Goal: Information Seeking & Learning: Learn about a topic

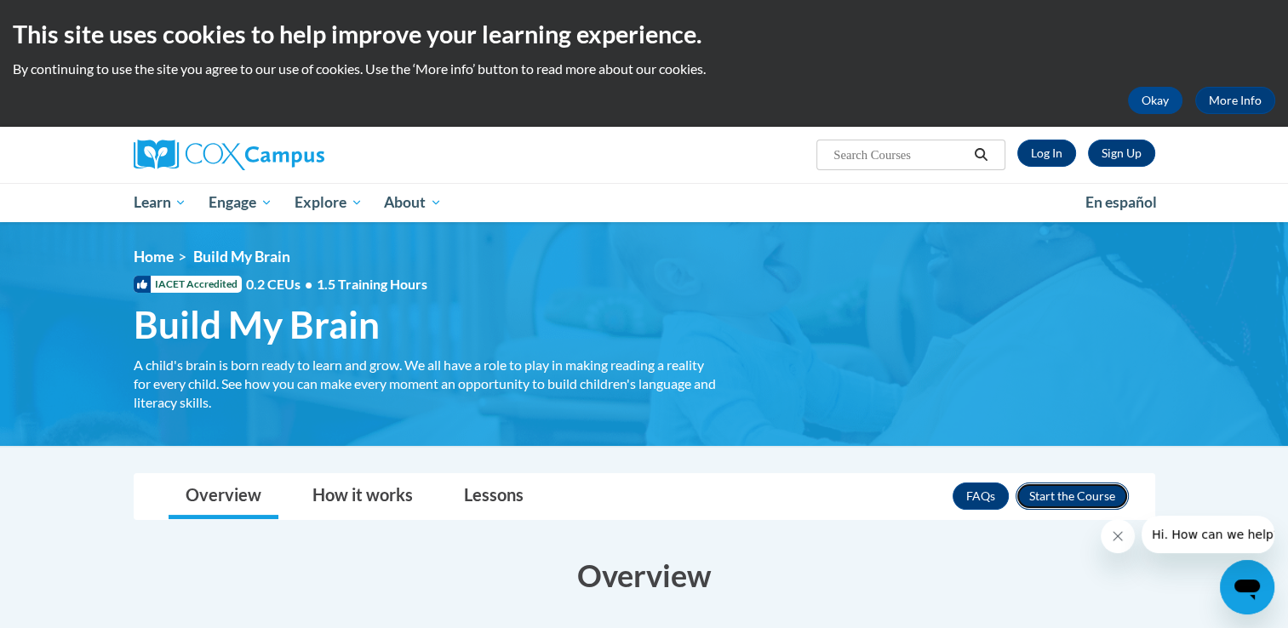
click at [1049, 492] on button "Enroll" at bounding box center [1071, 496] width 113 height 27
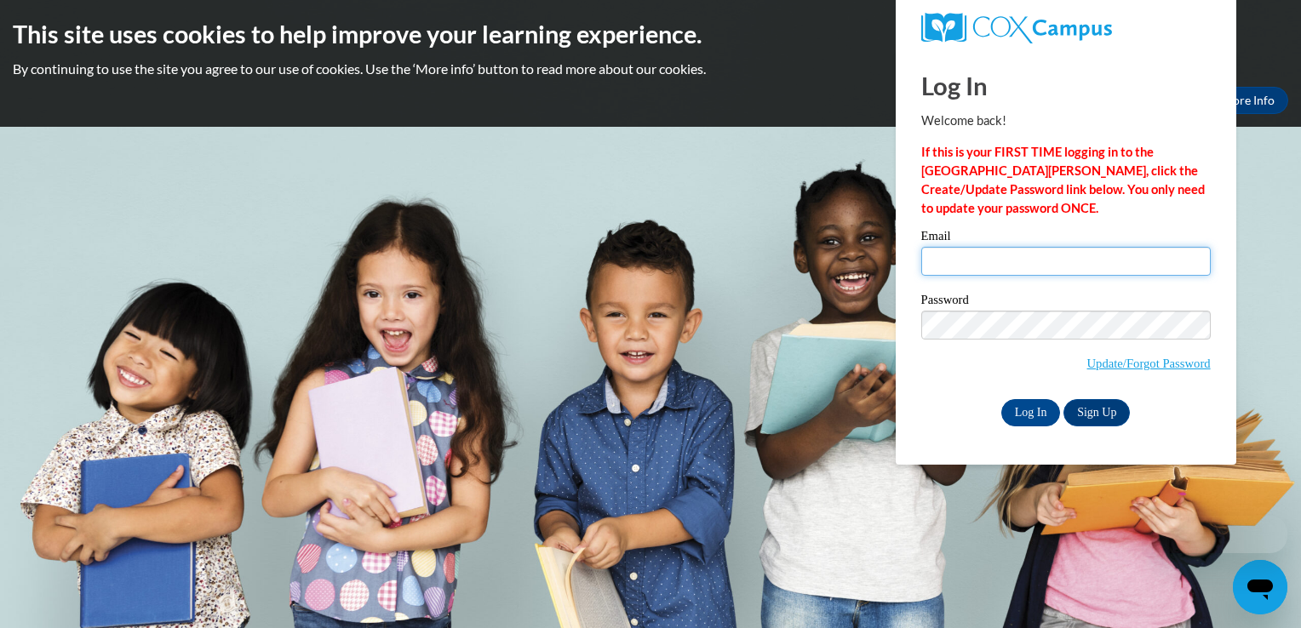
click at [1015, 263] on input "Email" at bounding box center [1065, 261] width 289 height 29
type input "christine.raifsnider@northeastkycaa.net"
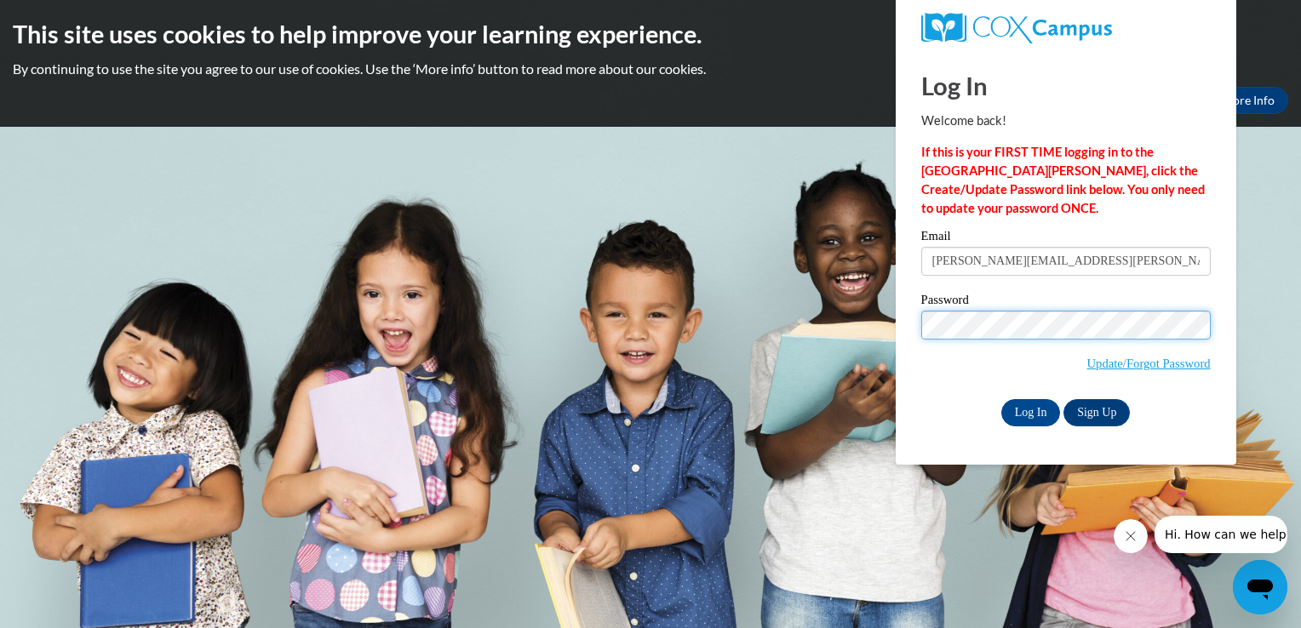
click at [1001, 399] on input "Log In" at bounding box center [1031, 412] width 60 height 27
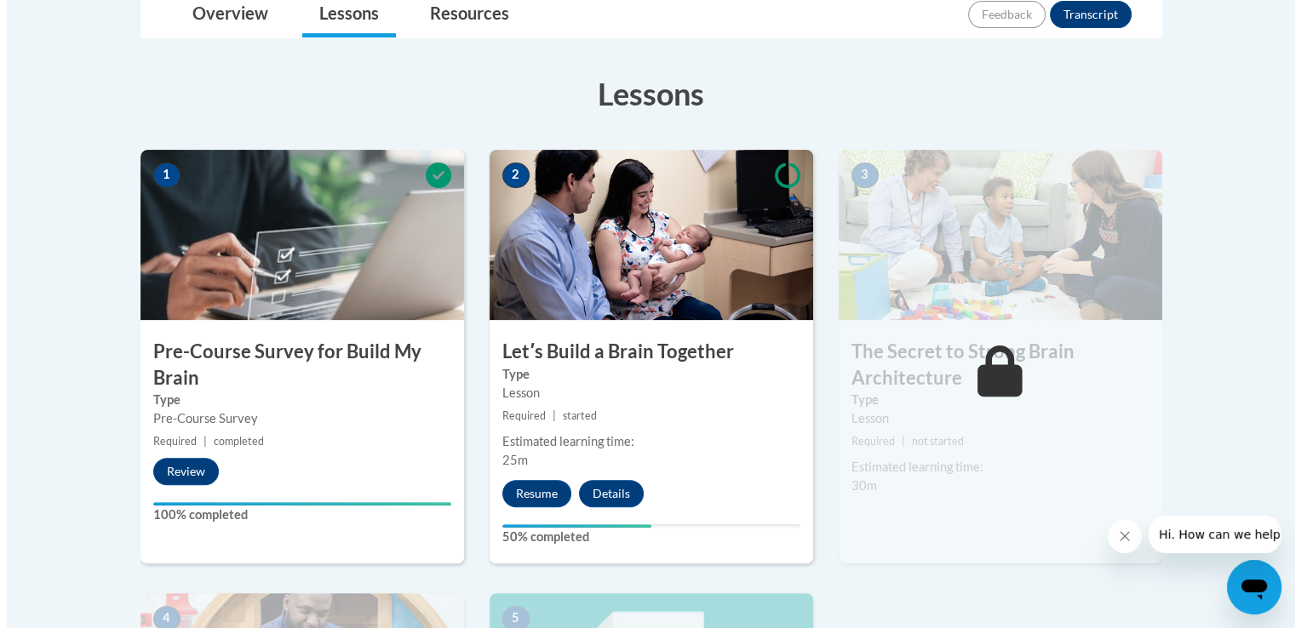
scroll to position [443, 0]
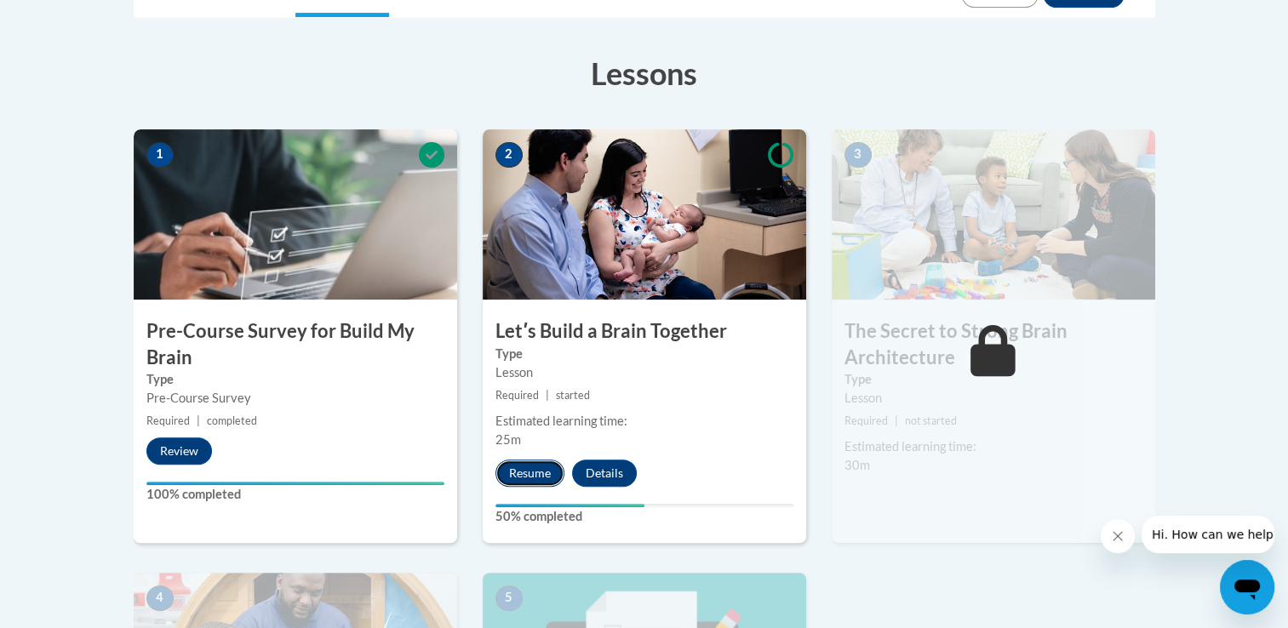
click at [546, 476] on button "Resume" at bounding box center [529, 473] width 69 height 27
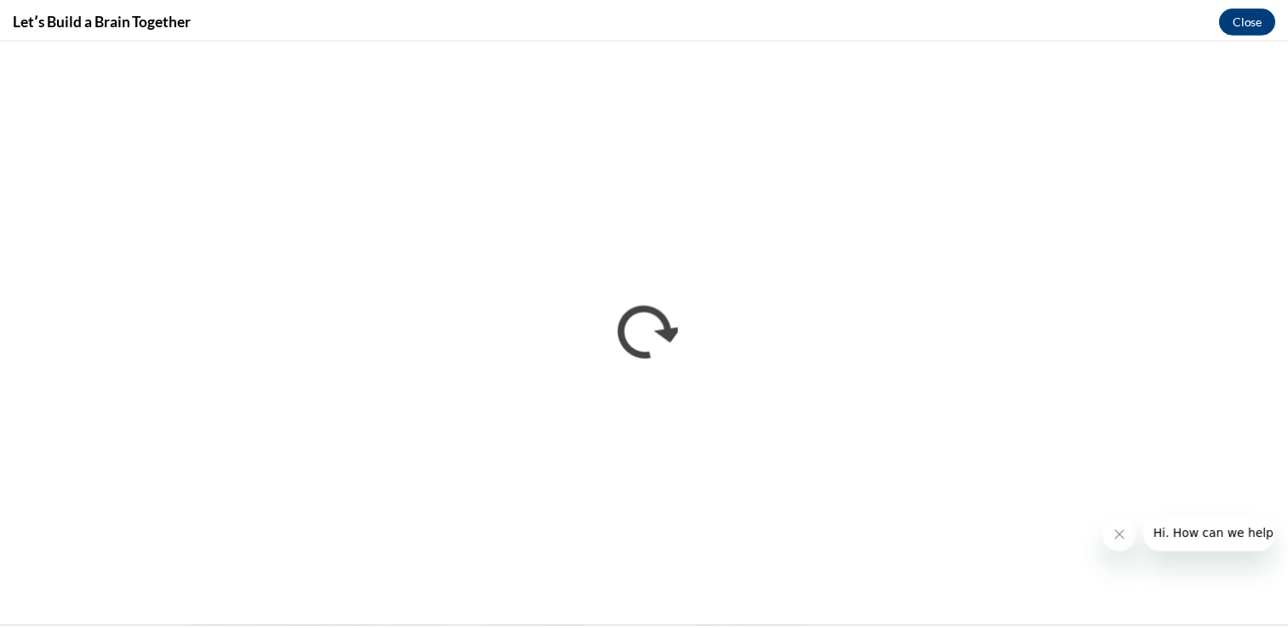
scroll to position [0, 0]
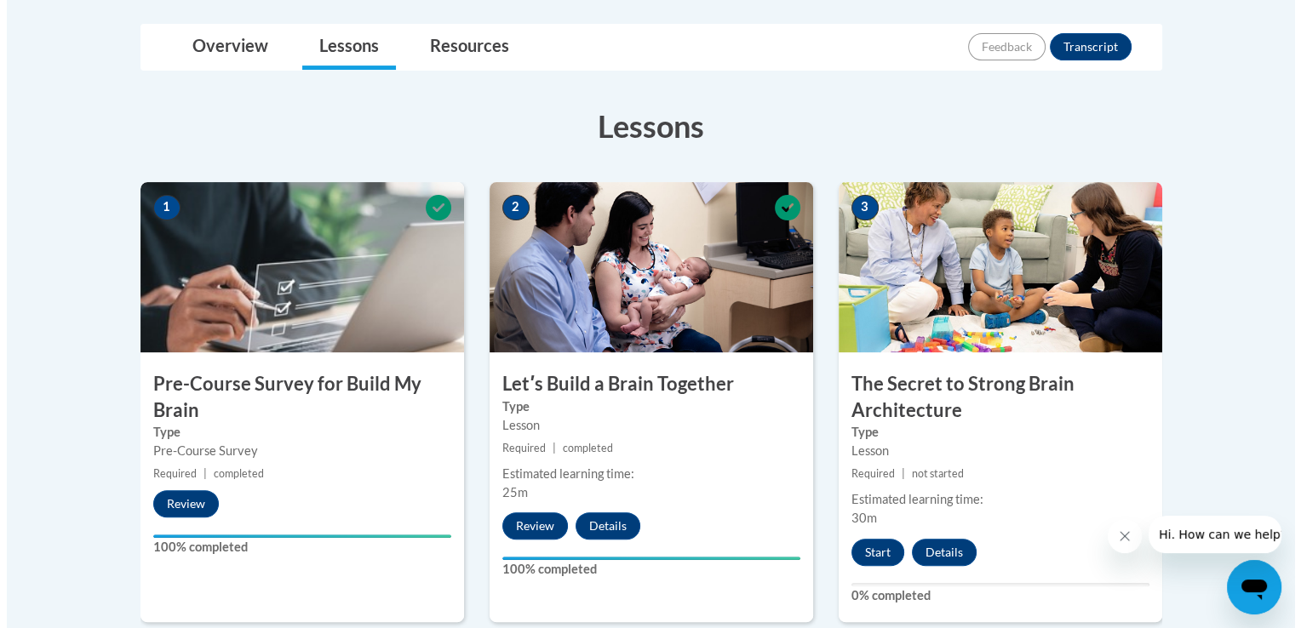
scroll to position [409, 0]
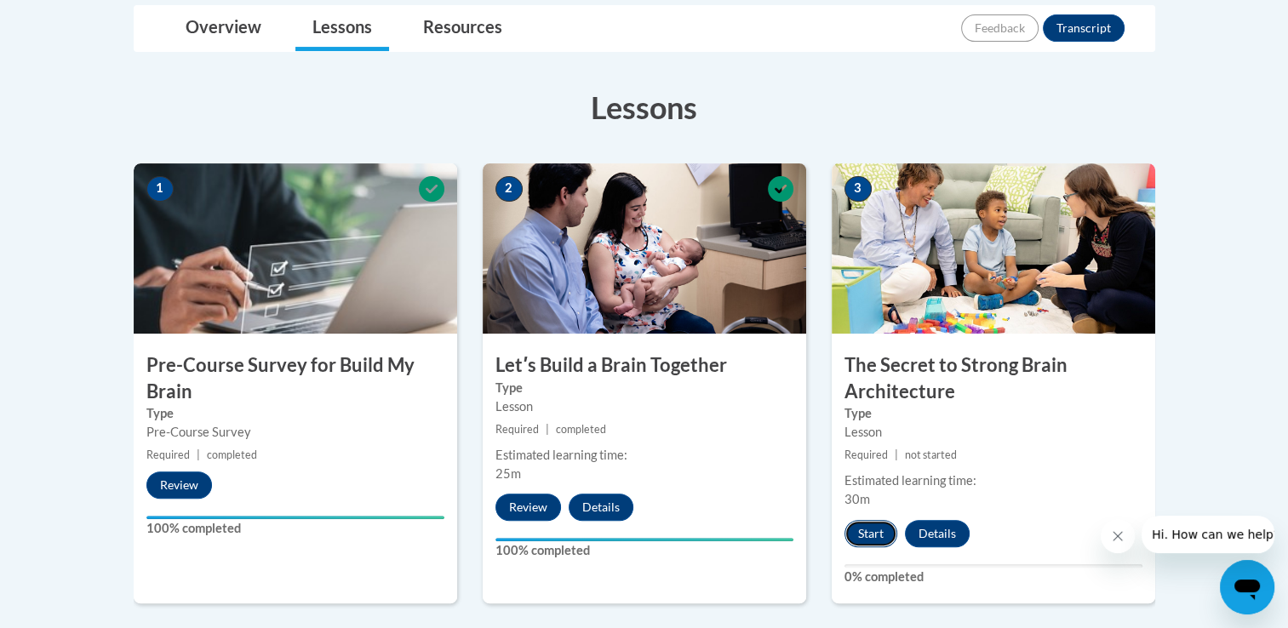
click at [863, 526] on button "Start" at bounding box center [870, 533] width 53 height 27
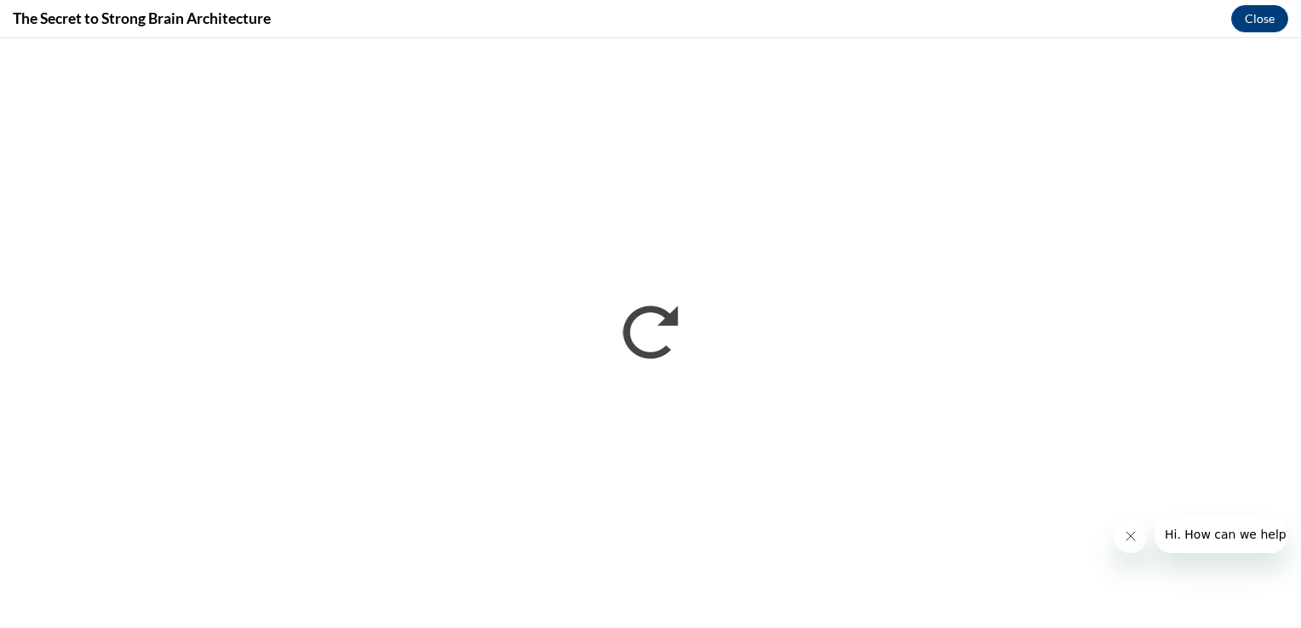
scroll to position [0, 0]
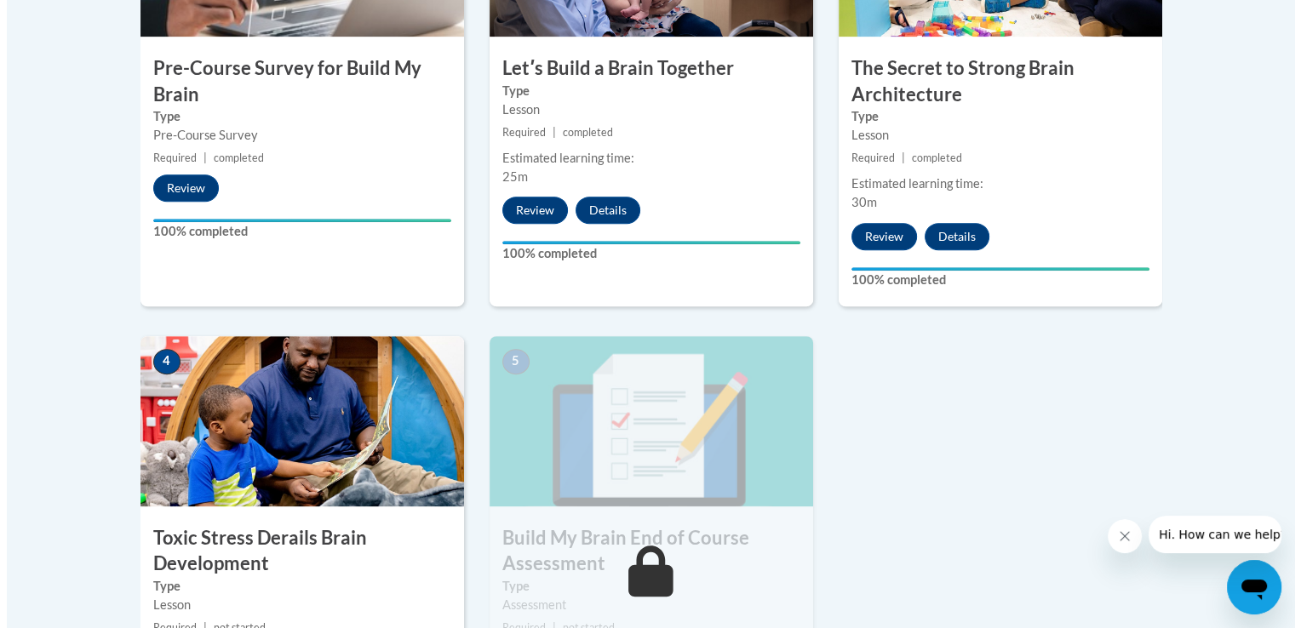
scroll to position [827, 0]
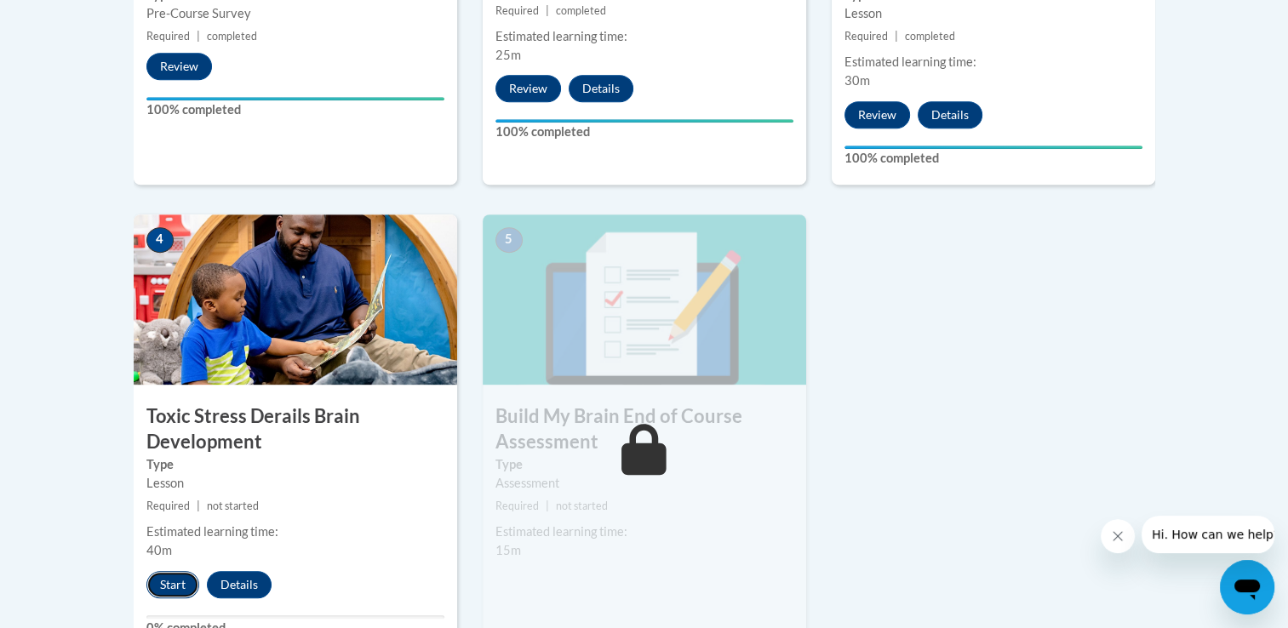
click at [174, 583] on button "Start" at bounding box center [172, 584] width 53 height 27
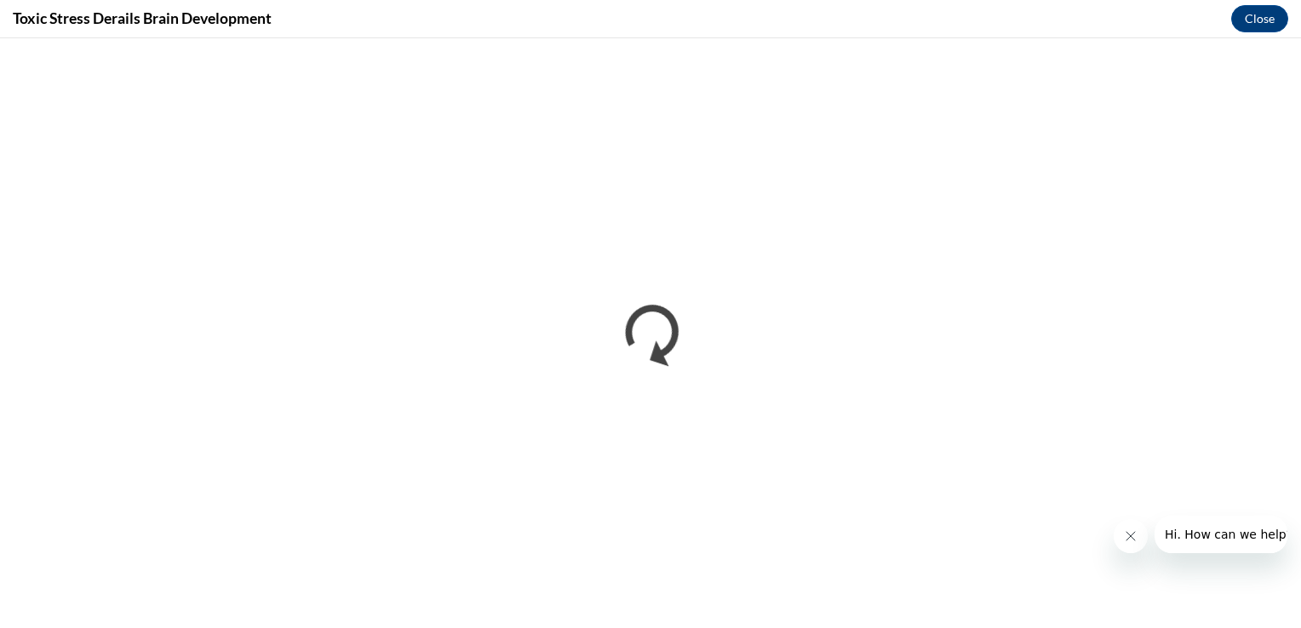
scroll to position [0, 0]
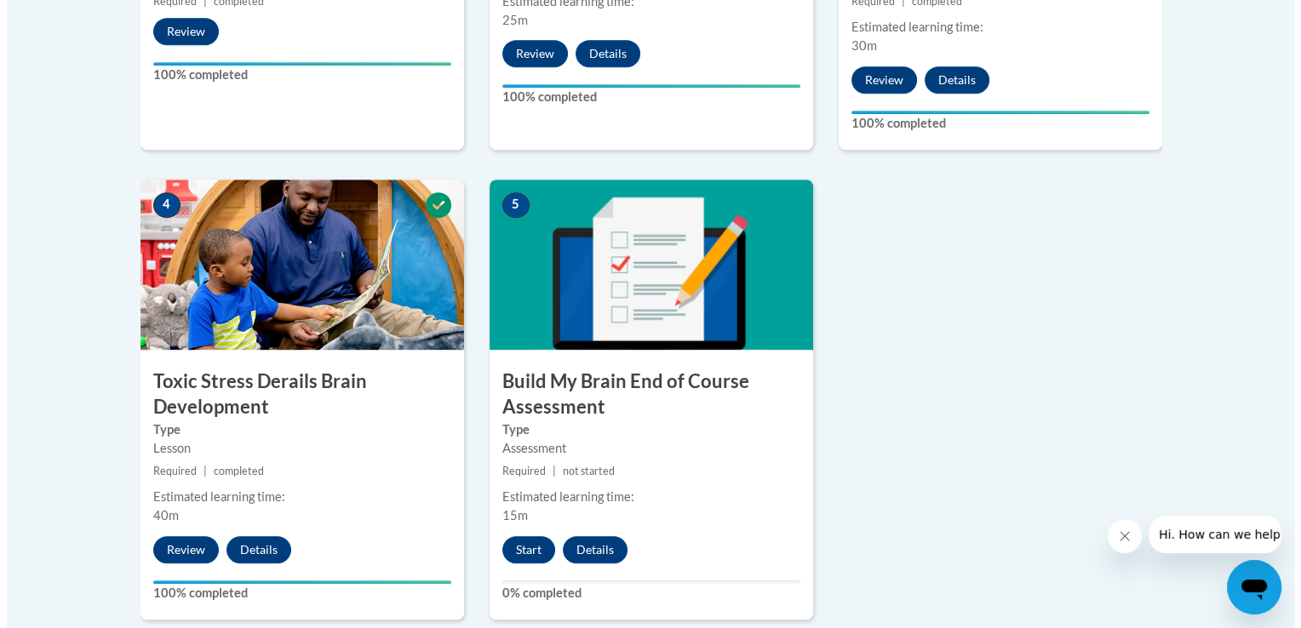
scroll to position [867, 0]
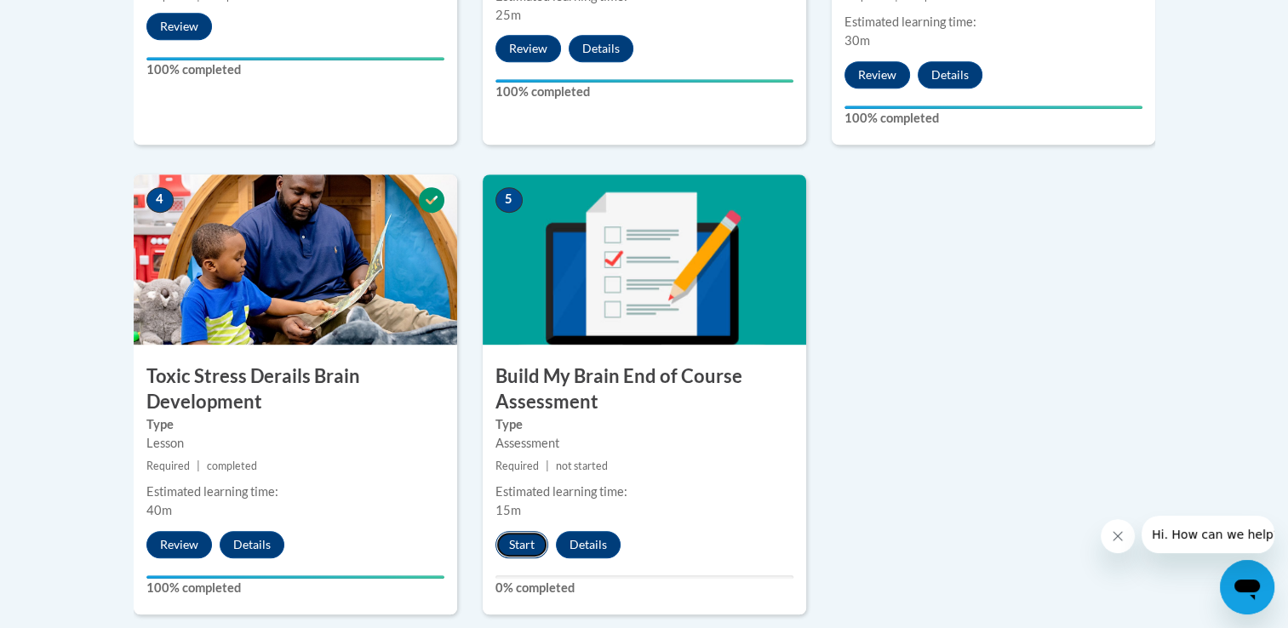
click at [521, 545] on button "Start" at bounding box center [521, 544] width 53 height 27
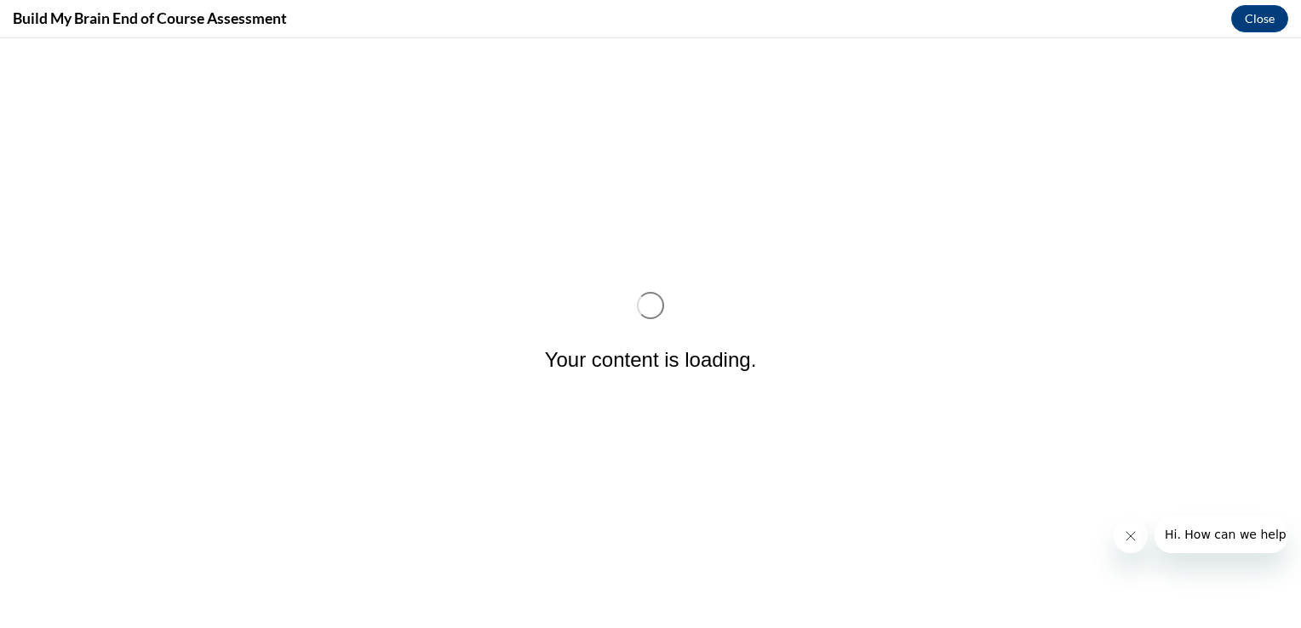
scroll to position [0, 0]
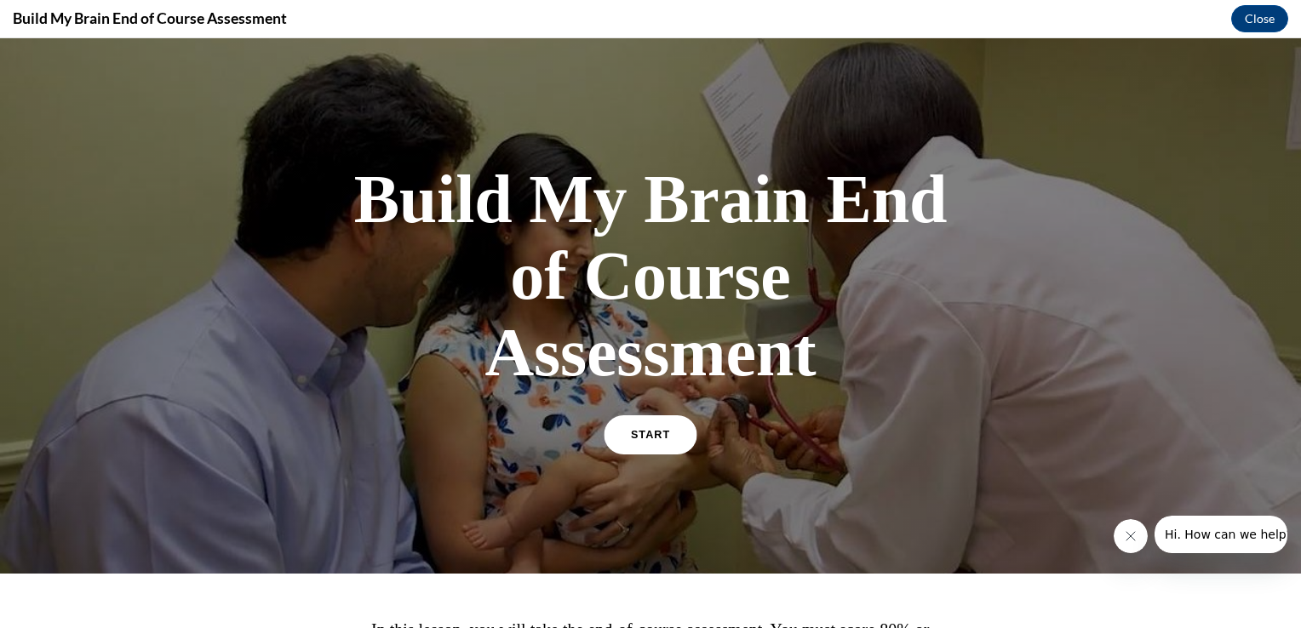
click at [654, 429] on span "START" at bounding box center [650, 435] width 39 height 13
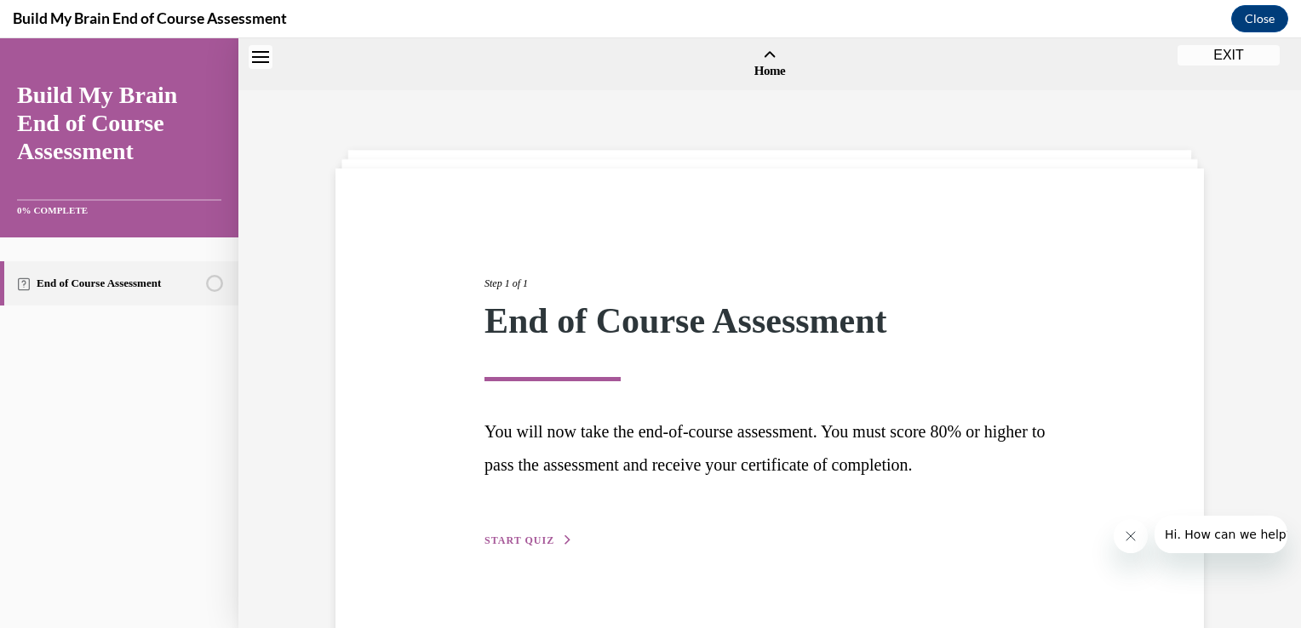
scroll to position [53, 0]
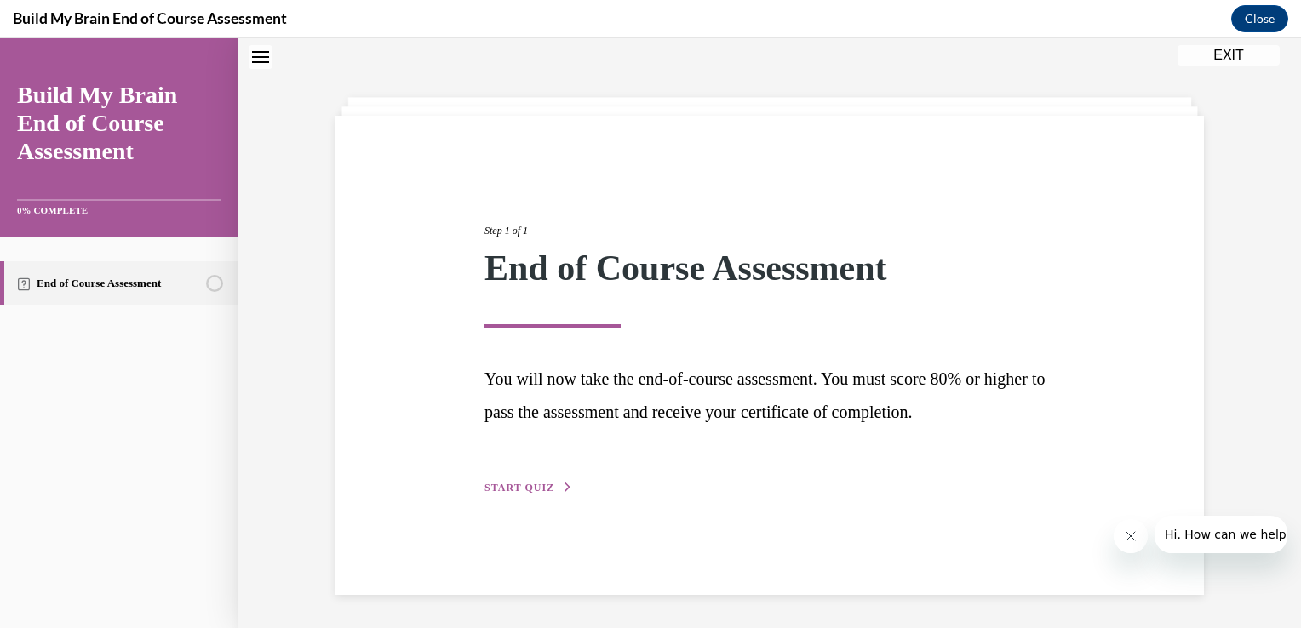
click at [506, 487] on span "START QUIZ" at bounding box center [519, 488] width 70 height 12
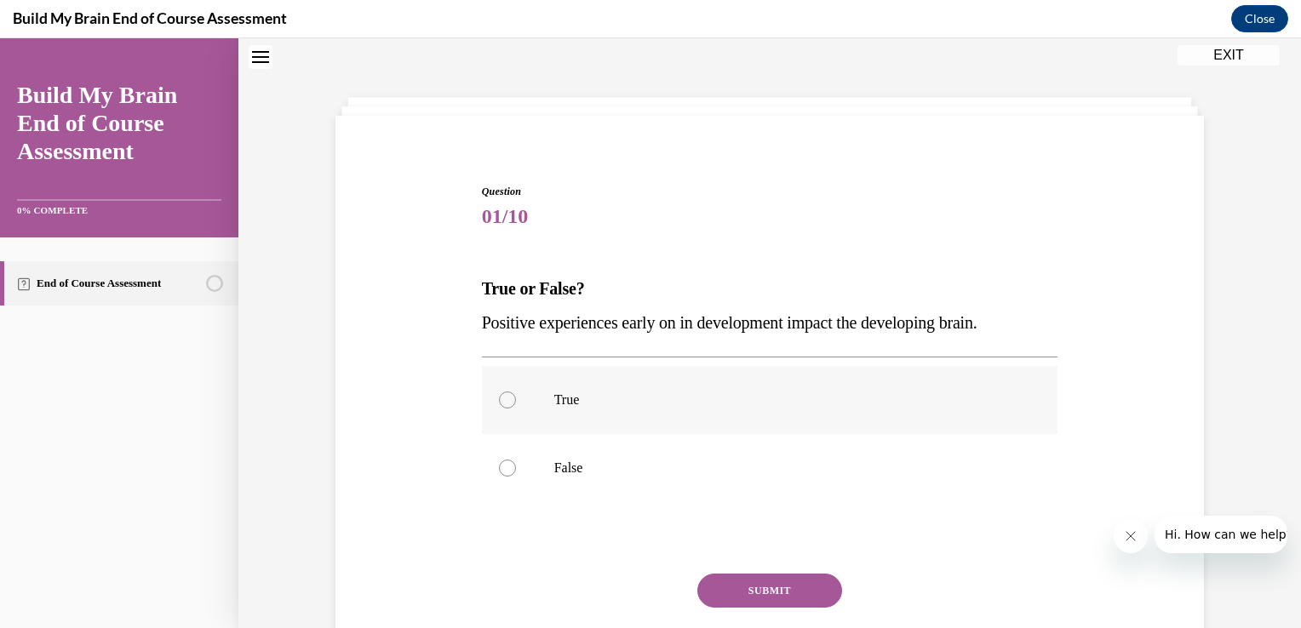
click at [498, 409] on label "True" at bounding box center [770, 400] width 576 height 68
click at [499, 409] on input "True" at bounding box center [507, 400] width 17 height 17
radio input "true"
click at [718, 601] on button "SUBMIT" at bounding box center [769, 591] width 145 height 34
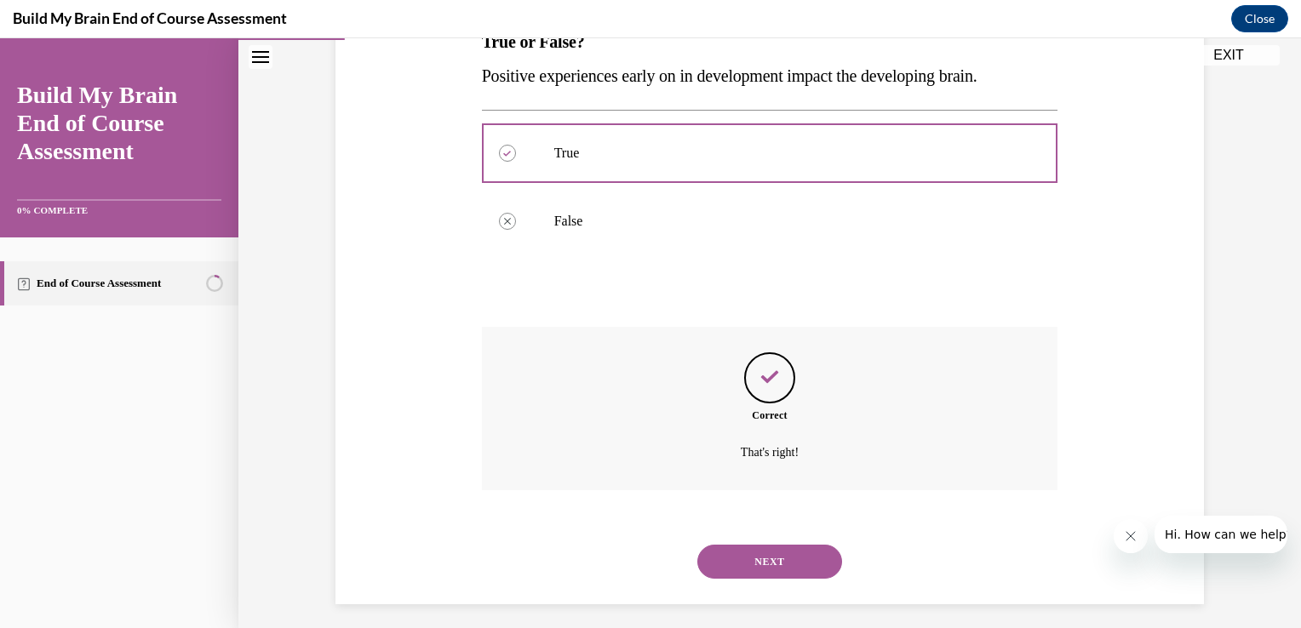
scroll to position [309, 0]
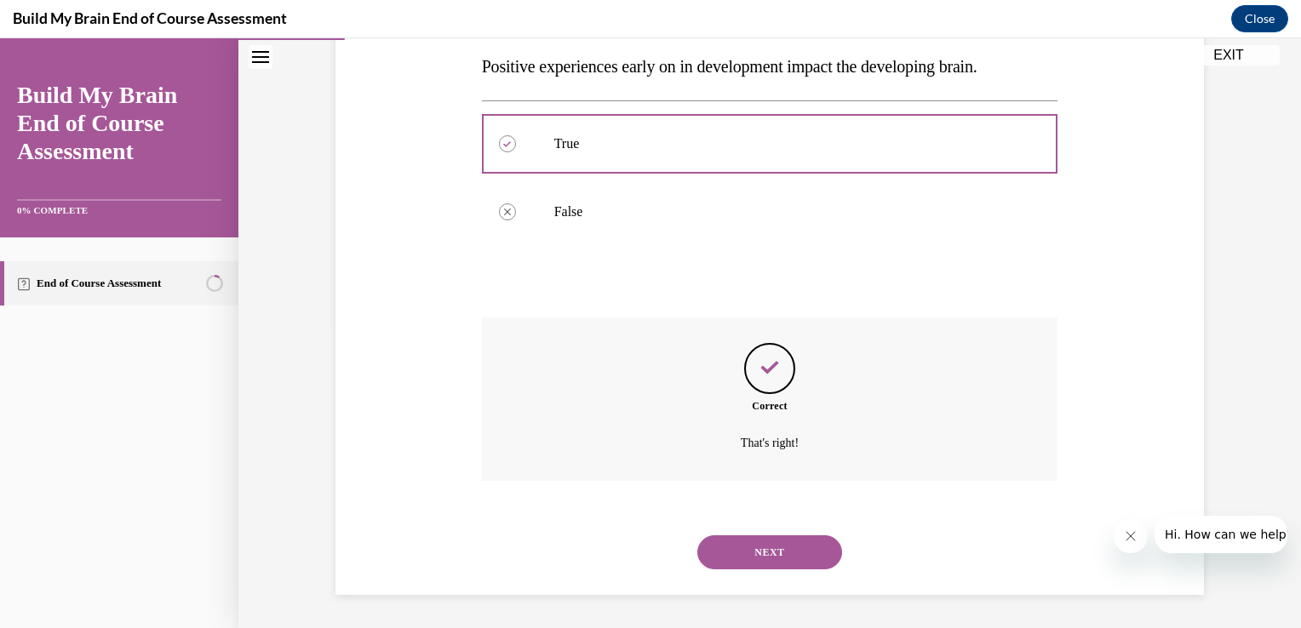
click at [727, 546] on button "NEXT" at bounding box center [769, 552] width 145 height 34
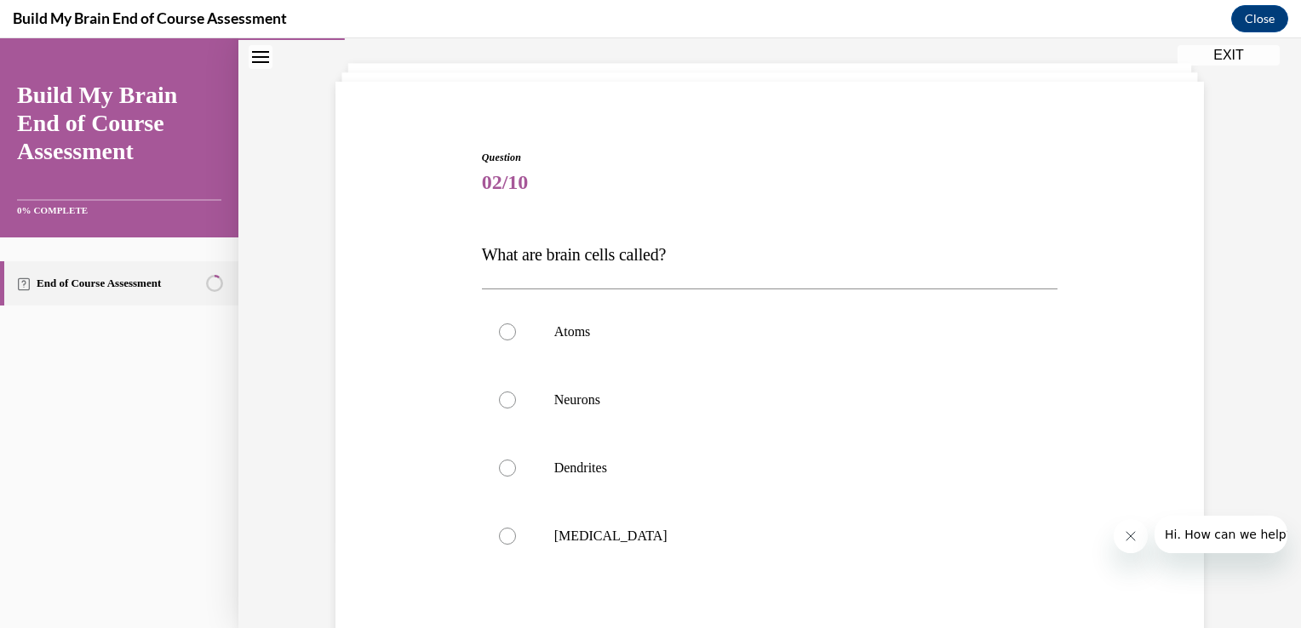
scroll to position [97, 0]
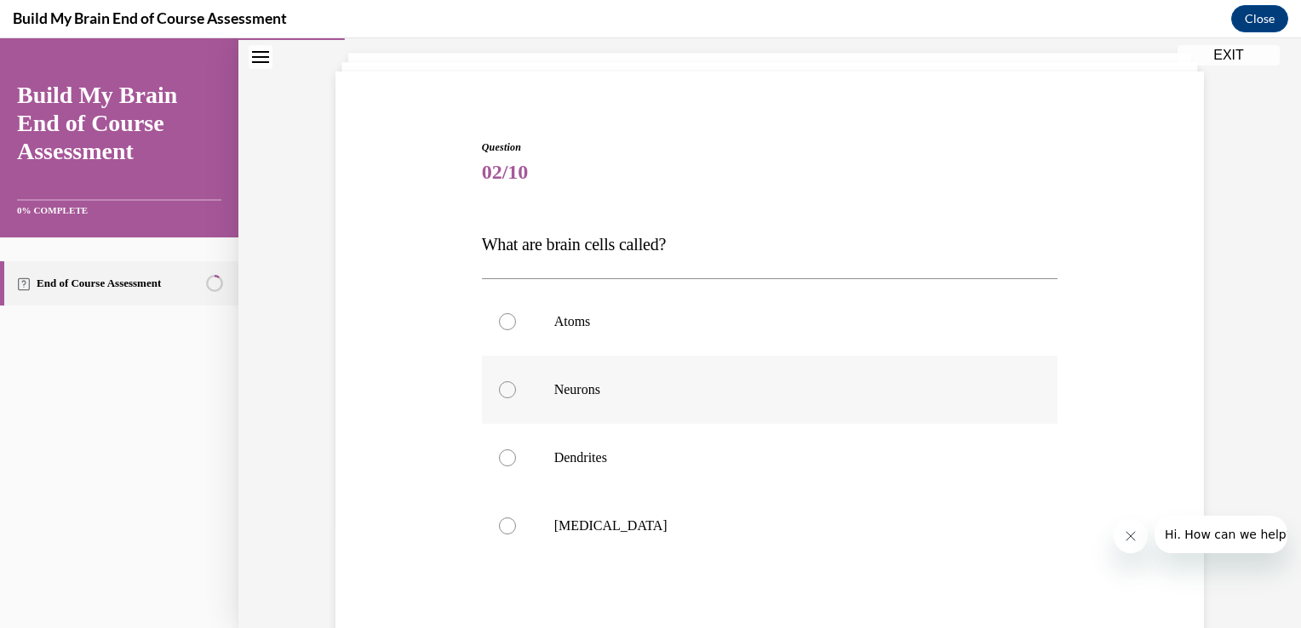
click at [489, 387] on label "Neurons" at bounding box center [770, 390] width 576 height 68
click at [499, 387] on input "Neurons" at bounding box center [507, 389] width 17 height 17
radio input "true"
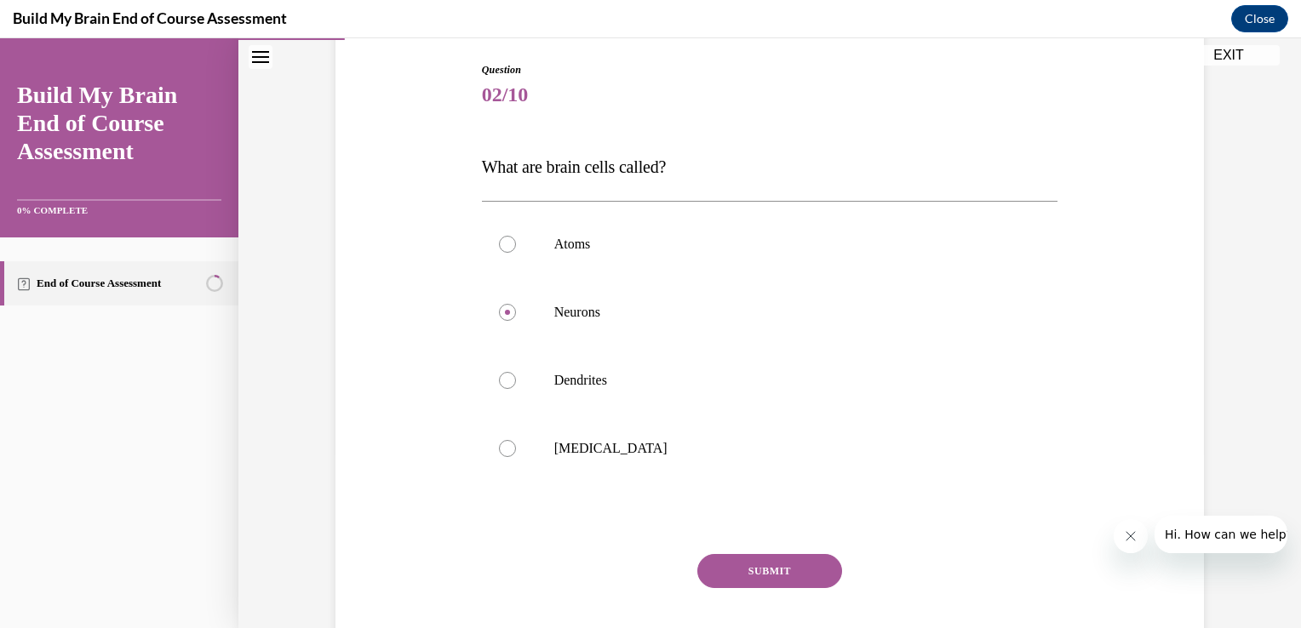
click at [725, 562] on button "SUBMIT" at bounding box center [769, 571] width 145 height 34
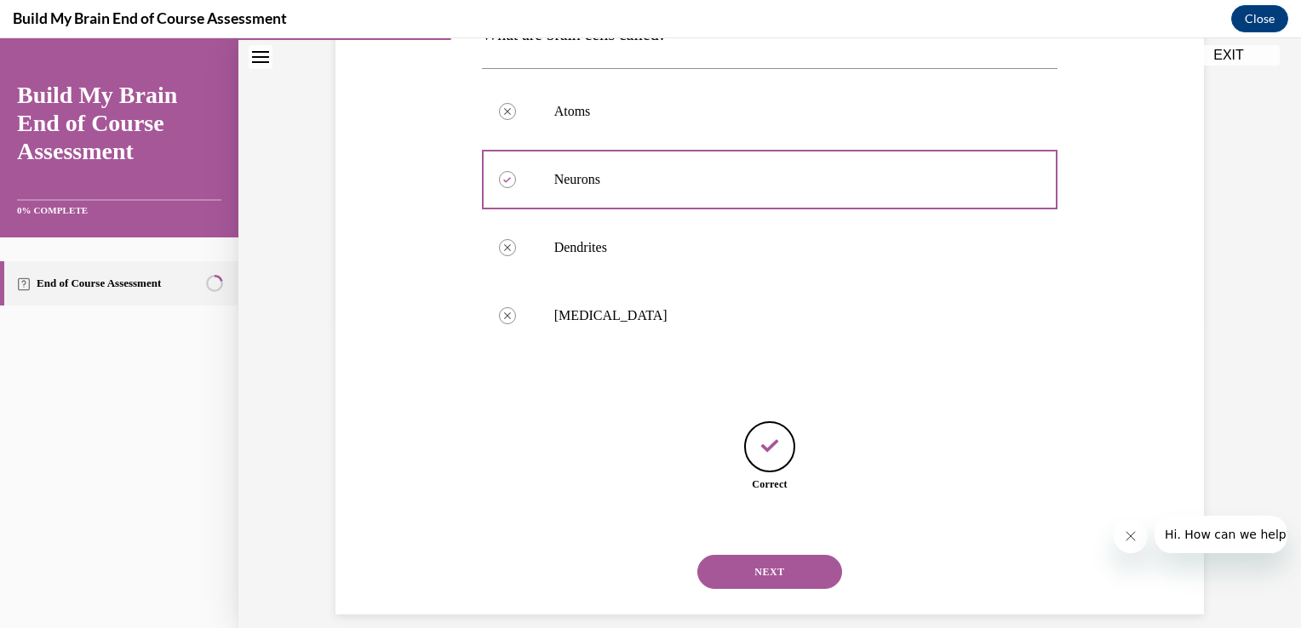
scroll to position [327, 0]
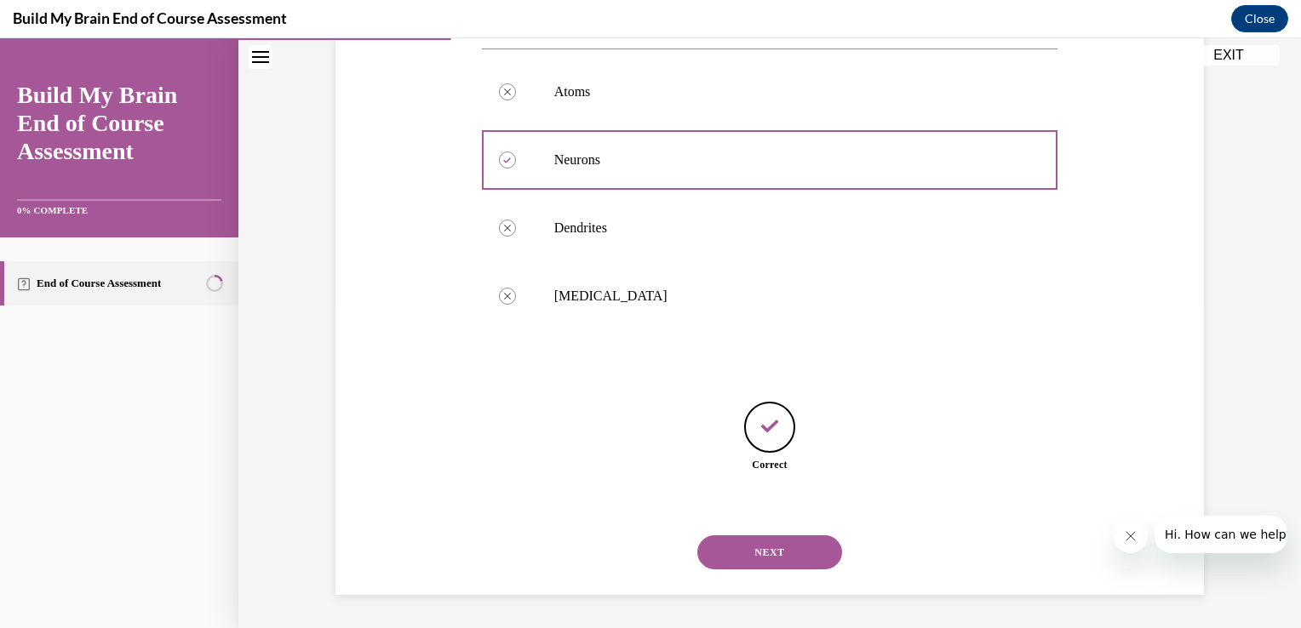
click at [735, 551] on button "NEXT" at bounding box center [769, 552] width 145 height 34
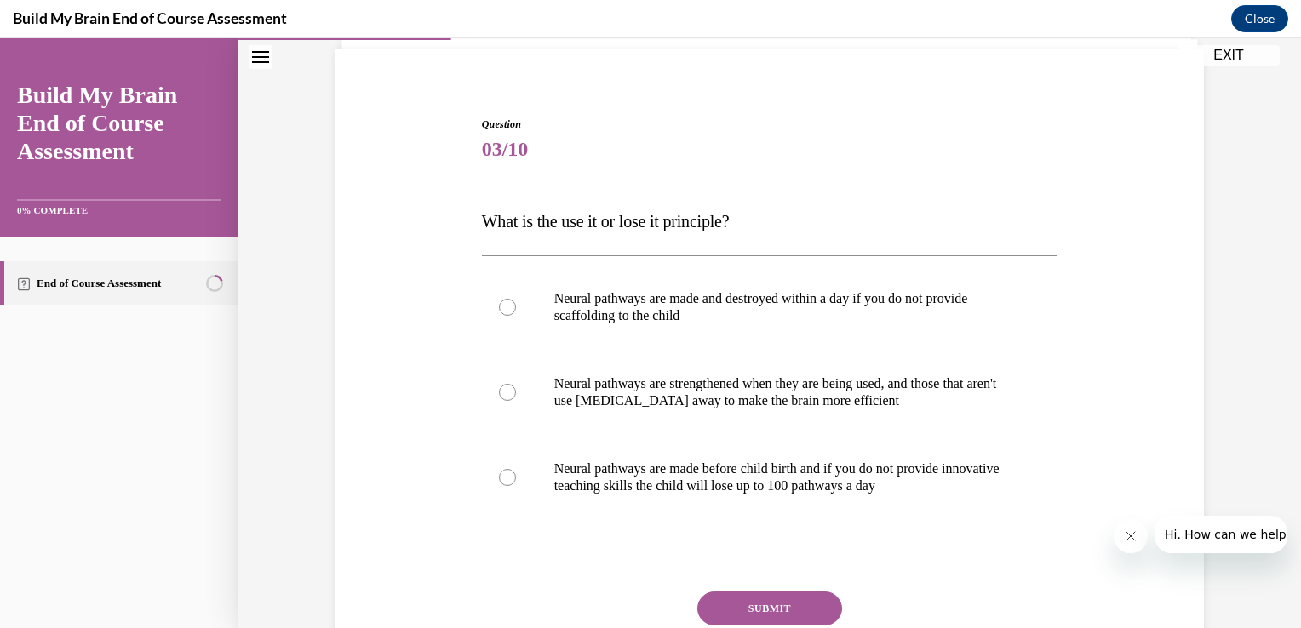
scroll to position [117, 0]
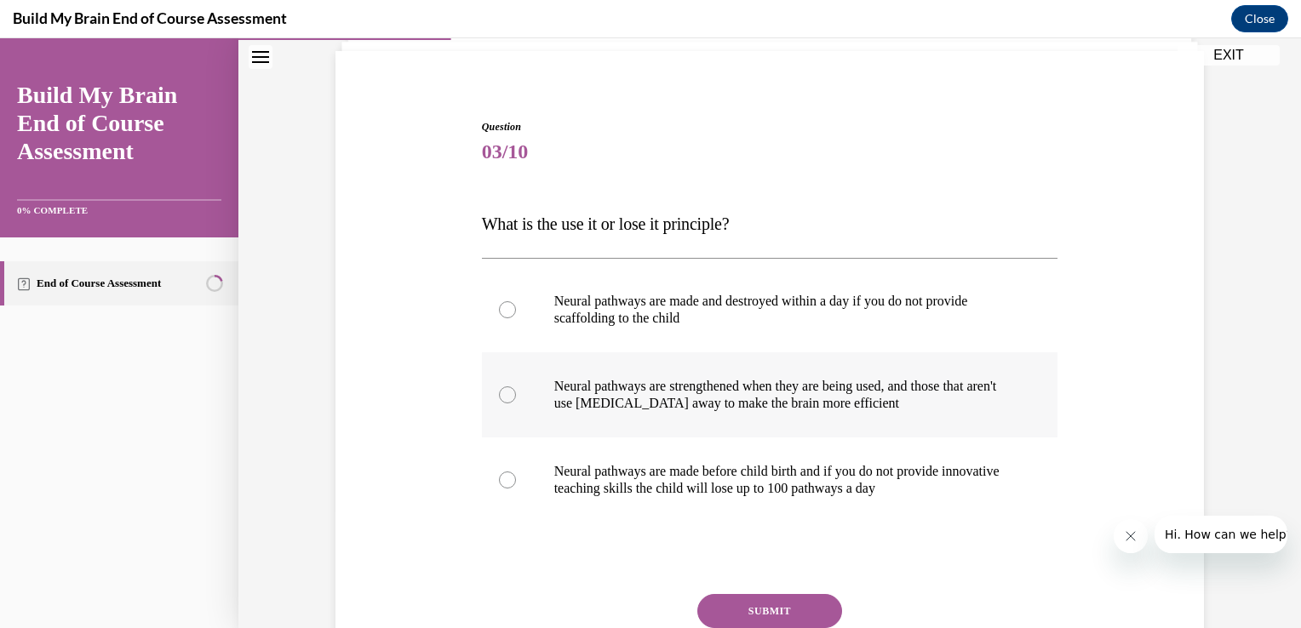
click at [505, 381] on label "Neural pathways are strengthened when they are being used, and those that aren'…" at bounding box center [770, 394] width 576 height 85
click at [505, 386] on input "Neural pathways are strengthened when they are being used, and those that aren'…" at bounding box center [507, 394] width 17 height 17
radio input "true"
click at [726, 608] on button "SUBMIT" at bounding box center [769, 611] width 145 height 34
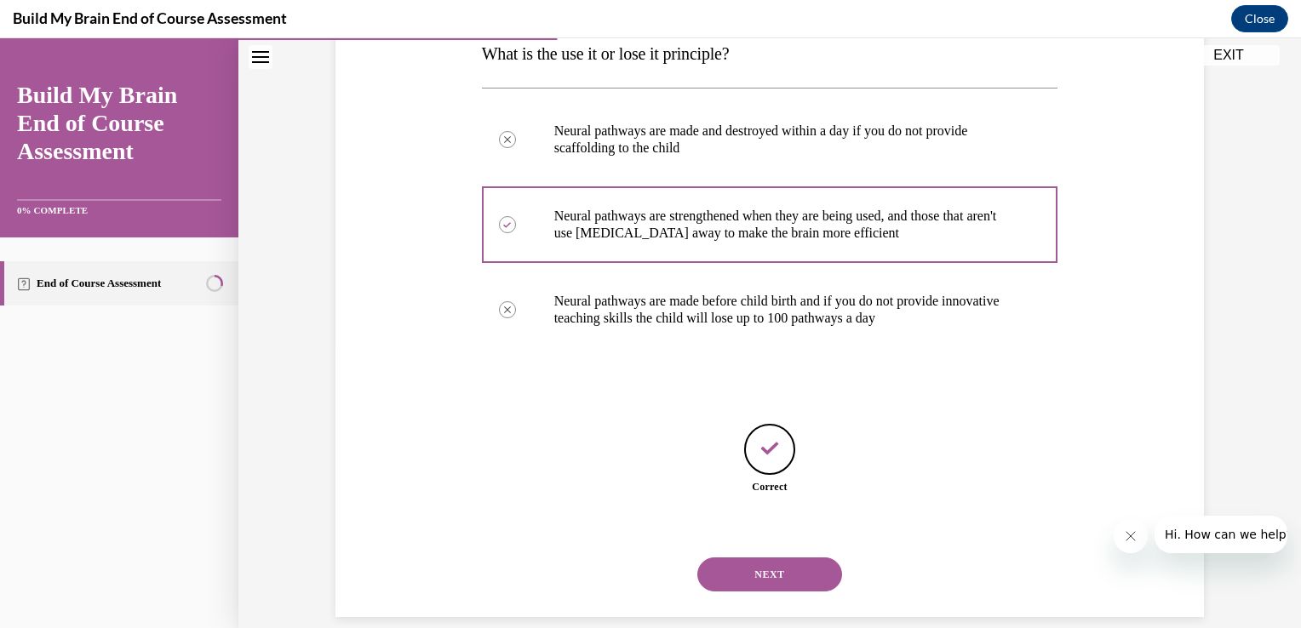
scroll to position [310, 0]
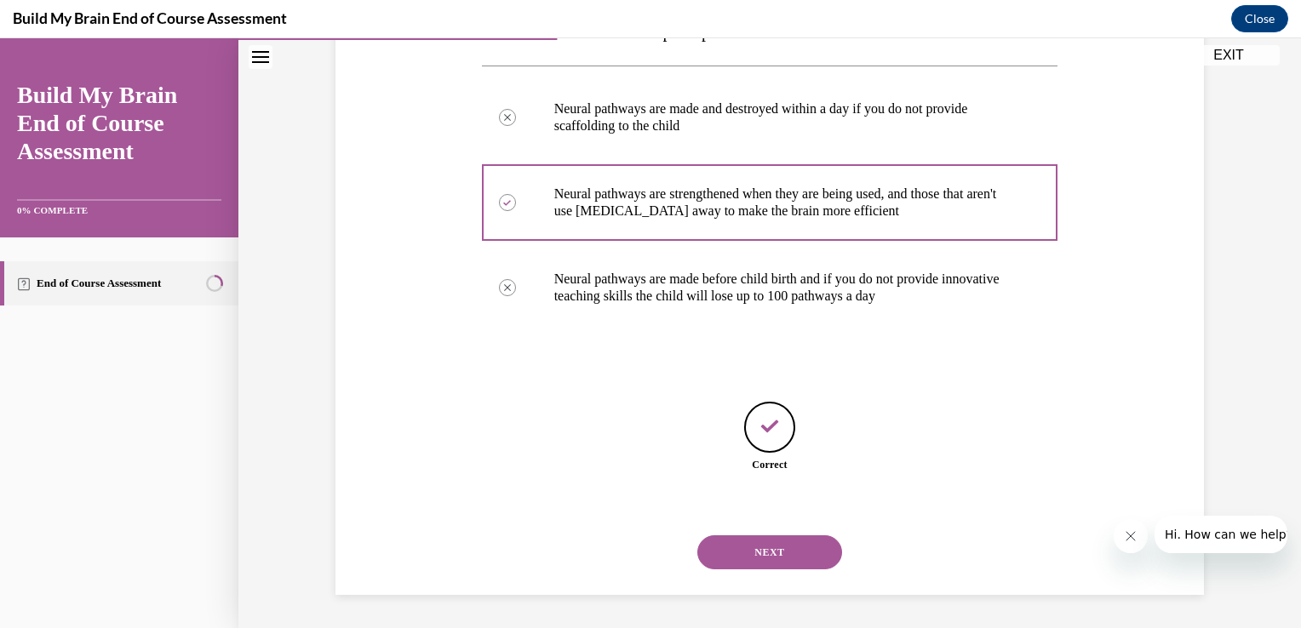
click at [723, 556] on button "NEXT" at bounding box center [769, 552] width 145 height 34
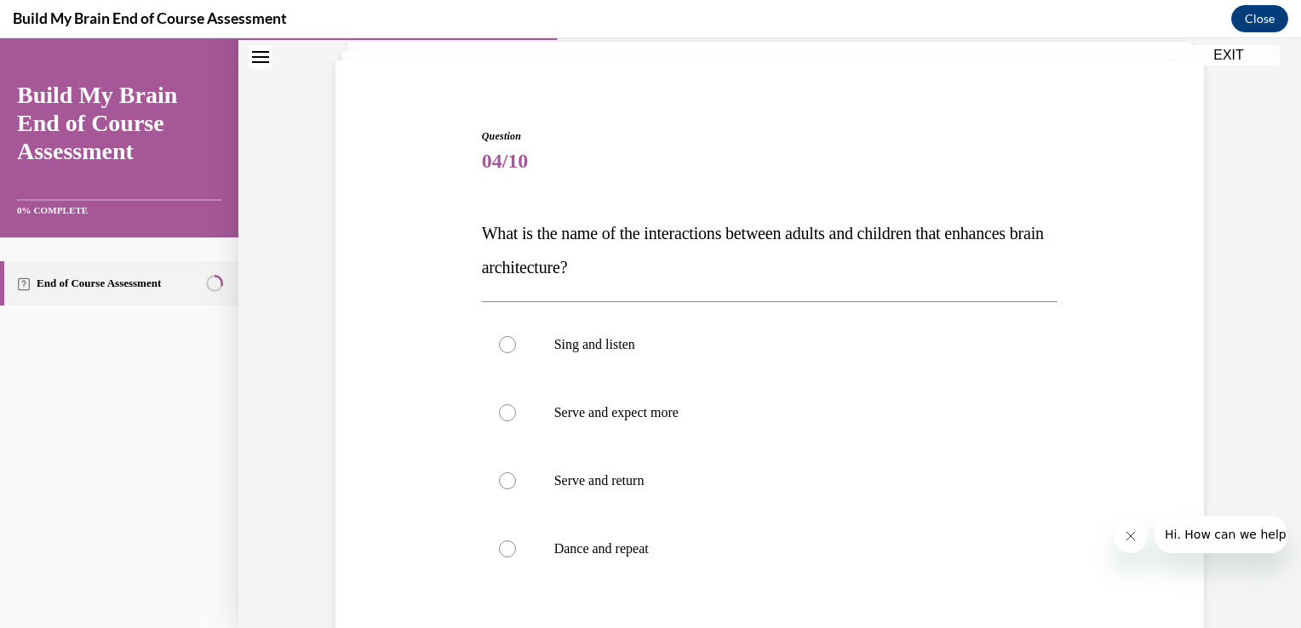
scroll to position [109, 0]
click at [499, 483] on div at bounding box center [507, 480] width 17 height 17
click at [499, 483] on input "Serve and return" at bounding box center [507, 480] width 17 height 17
radio input "true"
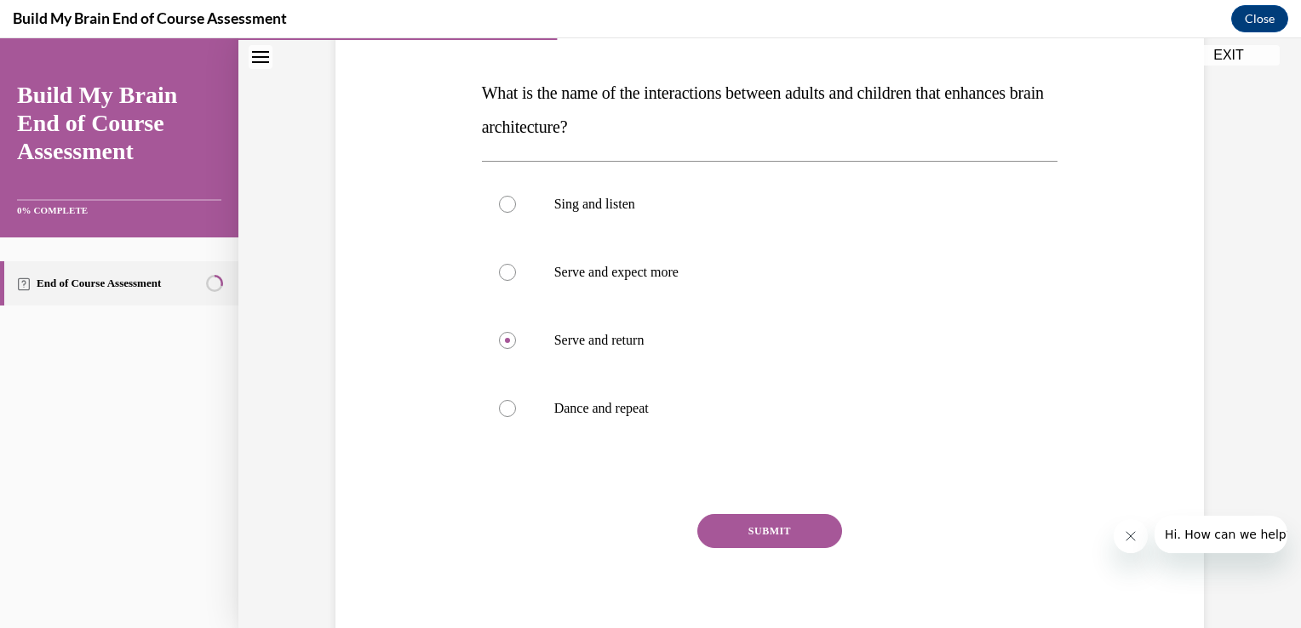
click at [731, 531] on button "SUBMIT" at bounding box center [769, 531] width 145 height 34
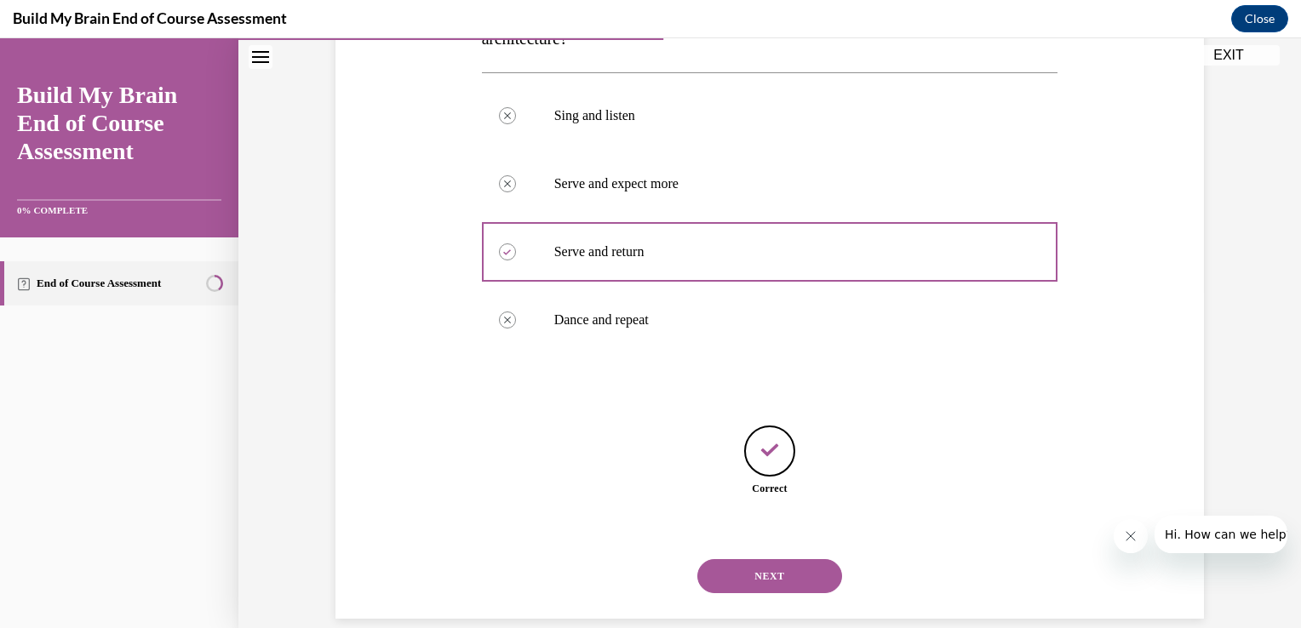
scroll to position [361, 0]
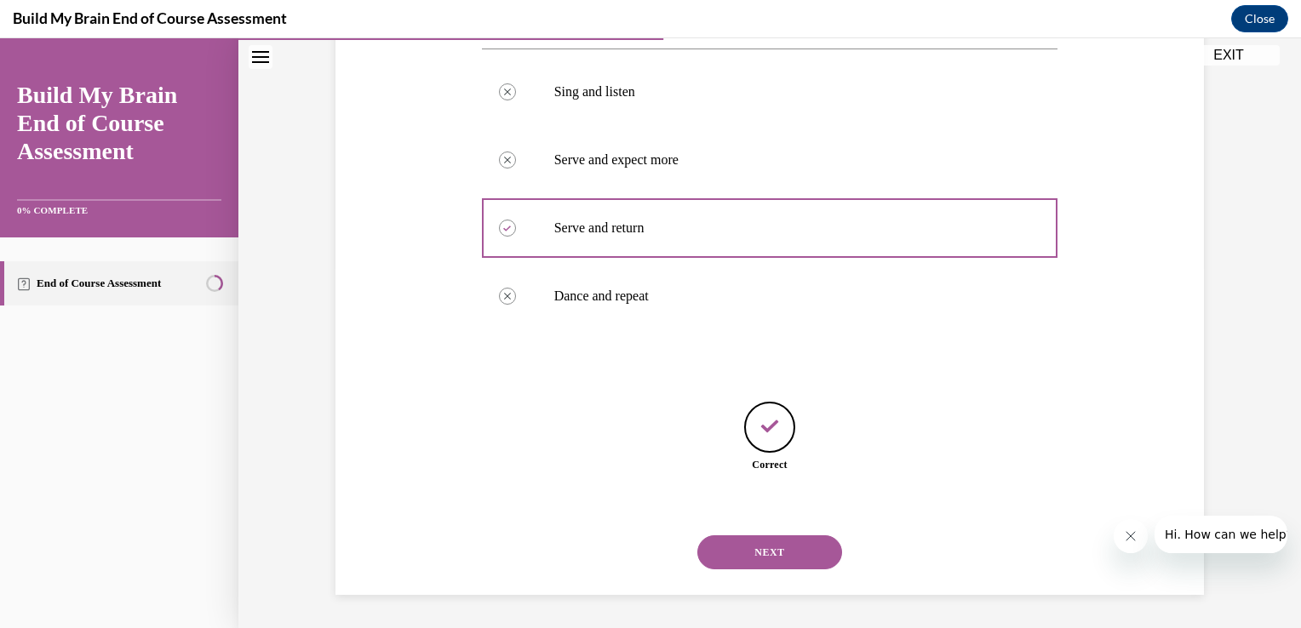
click at [730, 548] on button "NEXT" at bounding box center [769, 552] width 145 height 34
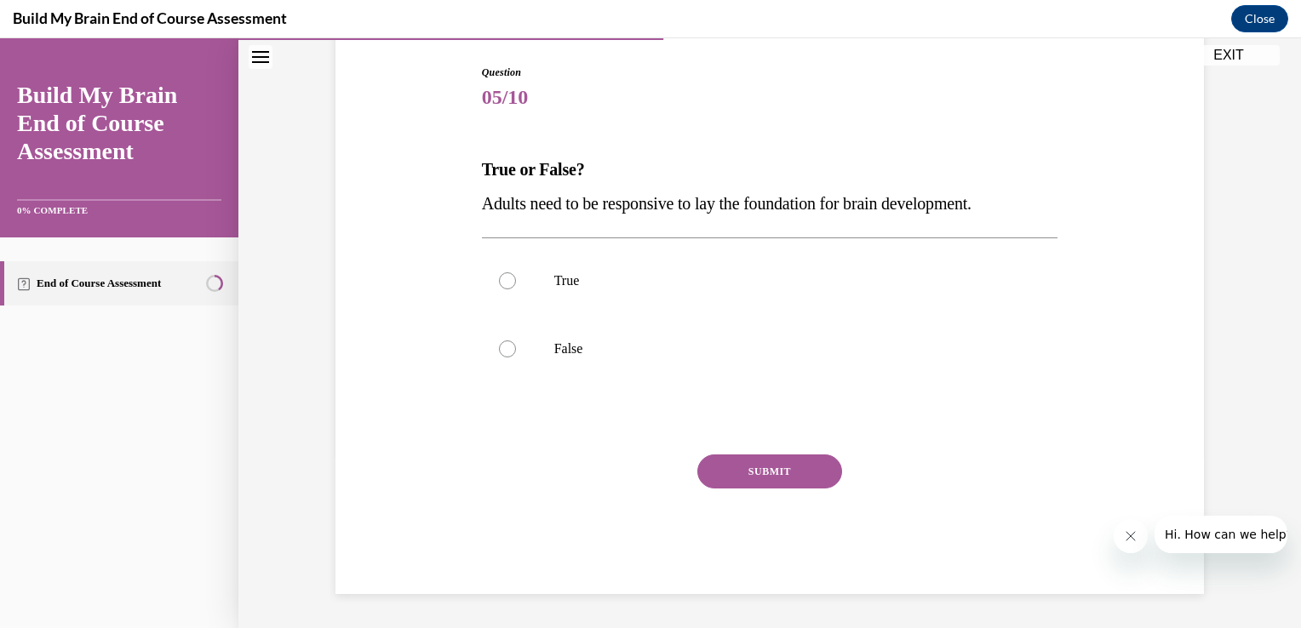
scroll to position [171, 0]
click at [499, 276] on div at bounding box center [507, 281] width 17 height 17
click at [499, 276] on input "True" at bounding box center [507, 281] width 17 height 17
radio input "true"
click at [717, 466] on button "SUBMIT" at bounding box center [769, 472] width 145 height 34
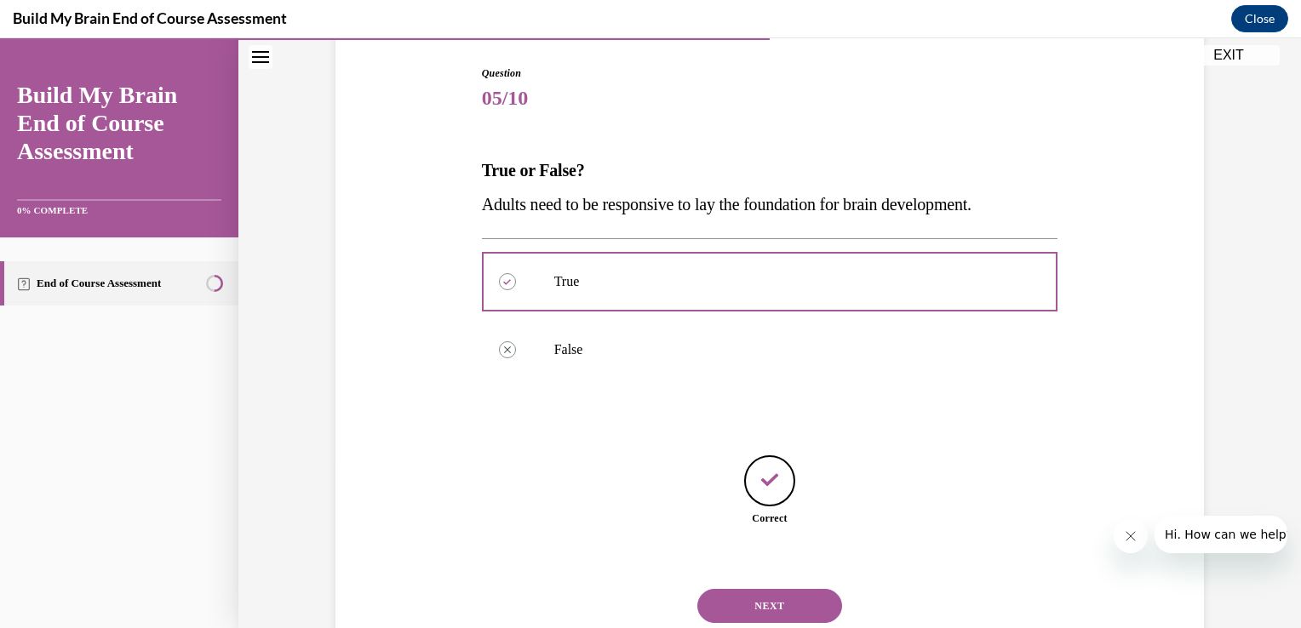
scroll to position [225, 0]
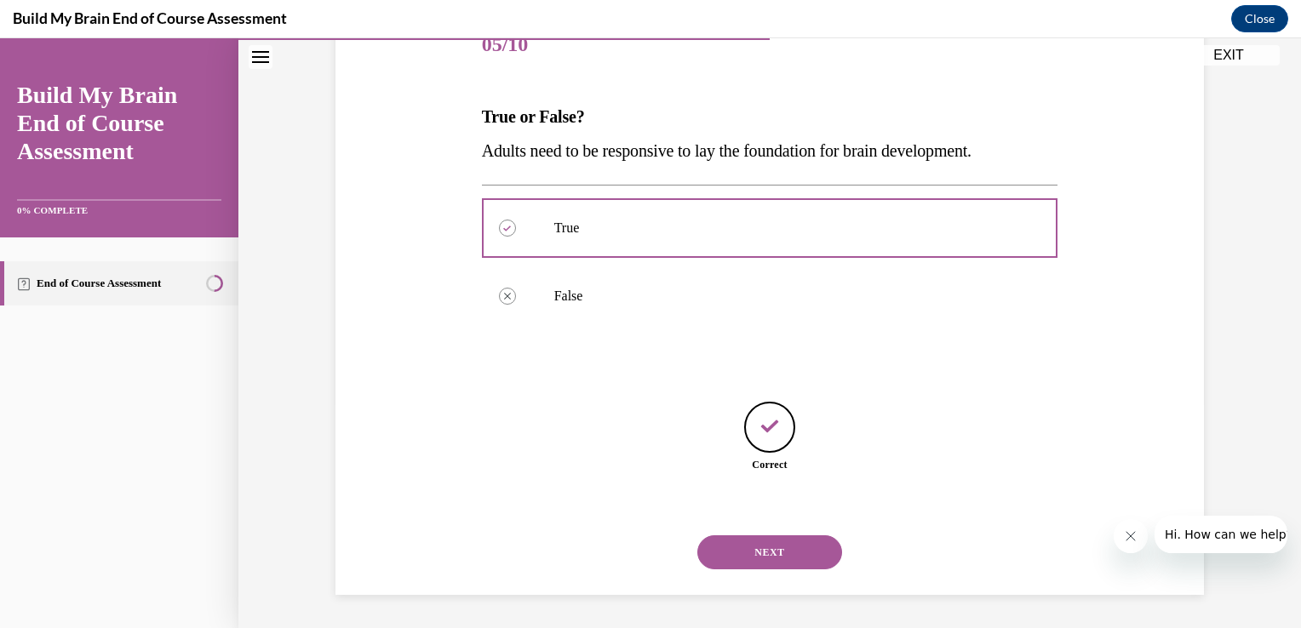
click at [715, 547] on button "NEXT" at bounding box center [769, 552] width 145 height 34
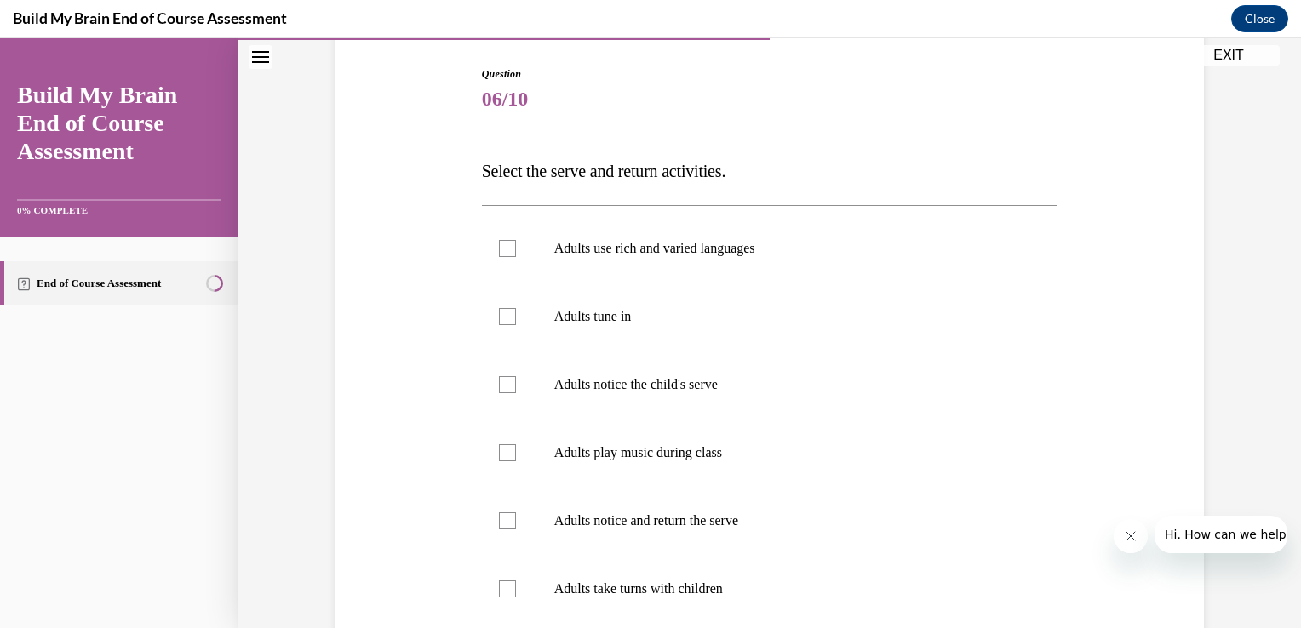
scroll to position [172, 0]
click at [511, 250] on label "Adults use rich and varied languages" at bounding box center [770, 247] width 576 height 68
click at [511, 250] on input "Adults use rich and varied languages" at bounding box center [507, 246] width 17 height 17
checkbox input "true"
click at [487, 521] on label "Adults notice and return the serve" at bounding box center [770, 519] width 576 height 68
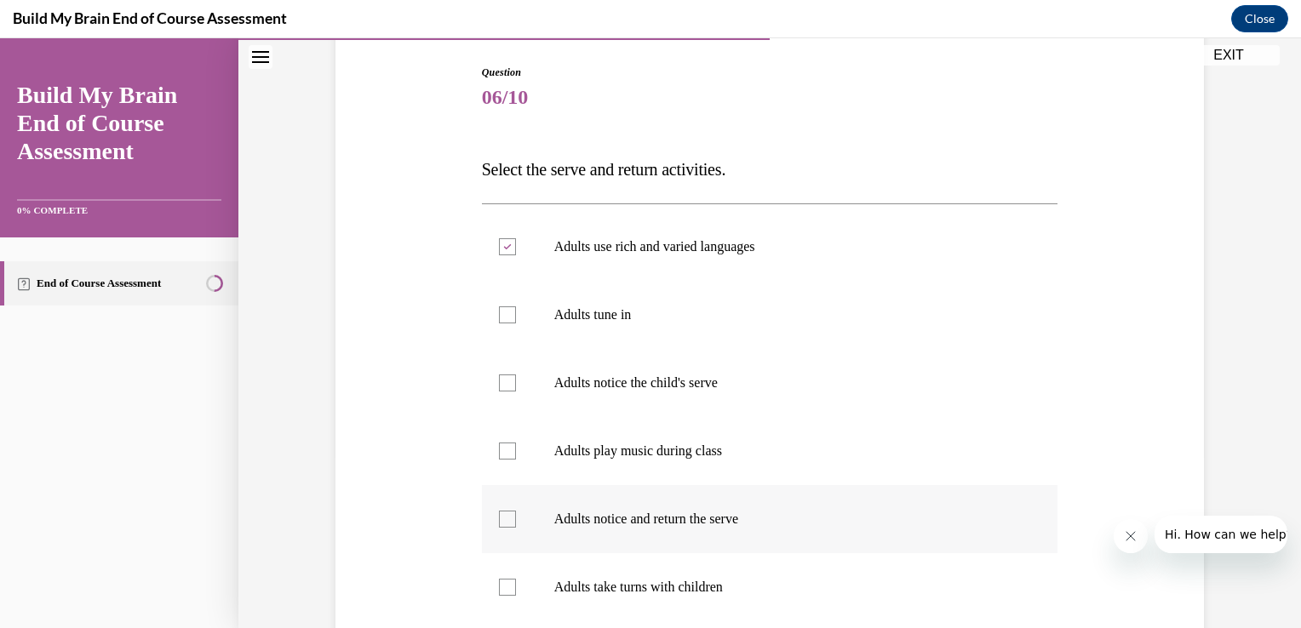
click at [499, 521] on input "Adults notice and return the serve" at bounding box center [507, 519] width 17 height 17
checkbox input "true"
click at [500, 320] on div at bounding box center [507, 314] width 17 height 17
click at [500, 320] on input "Adults tune in" at bounding box center [507, 314] width 17 height 17
checkbox input "true"
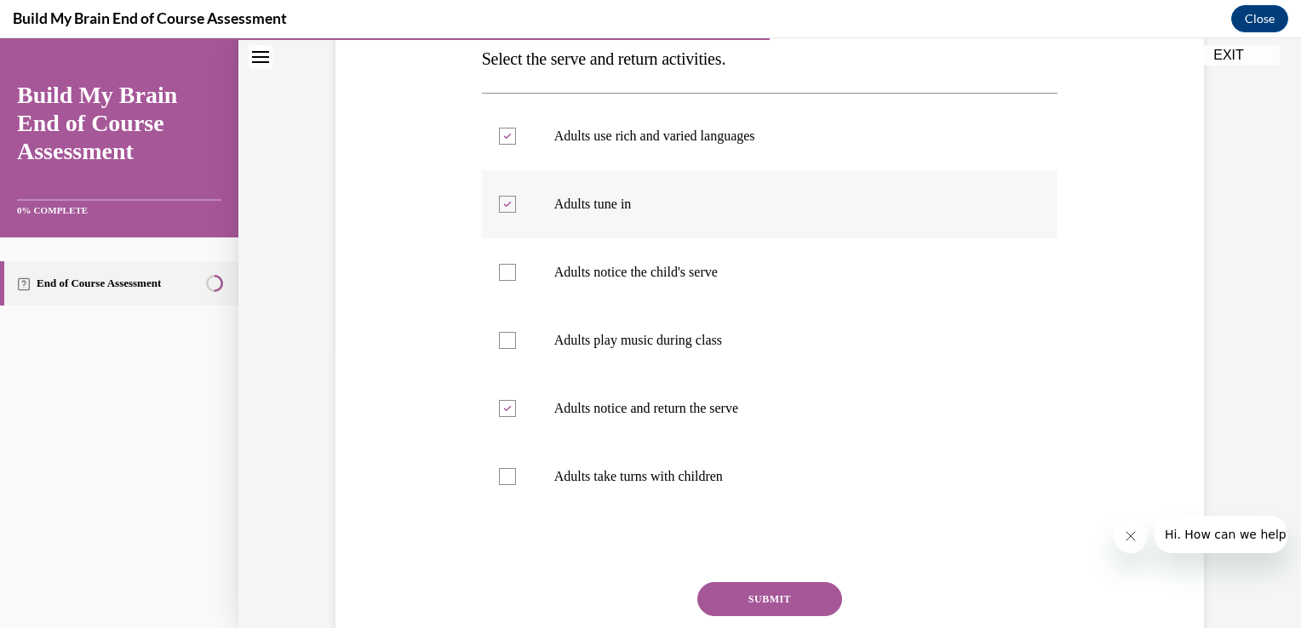
scroll to position [292, 0]
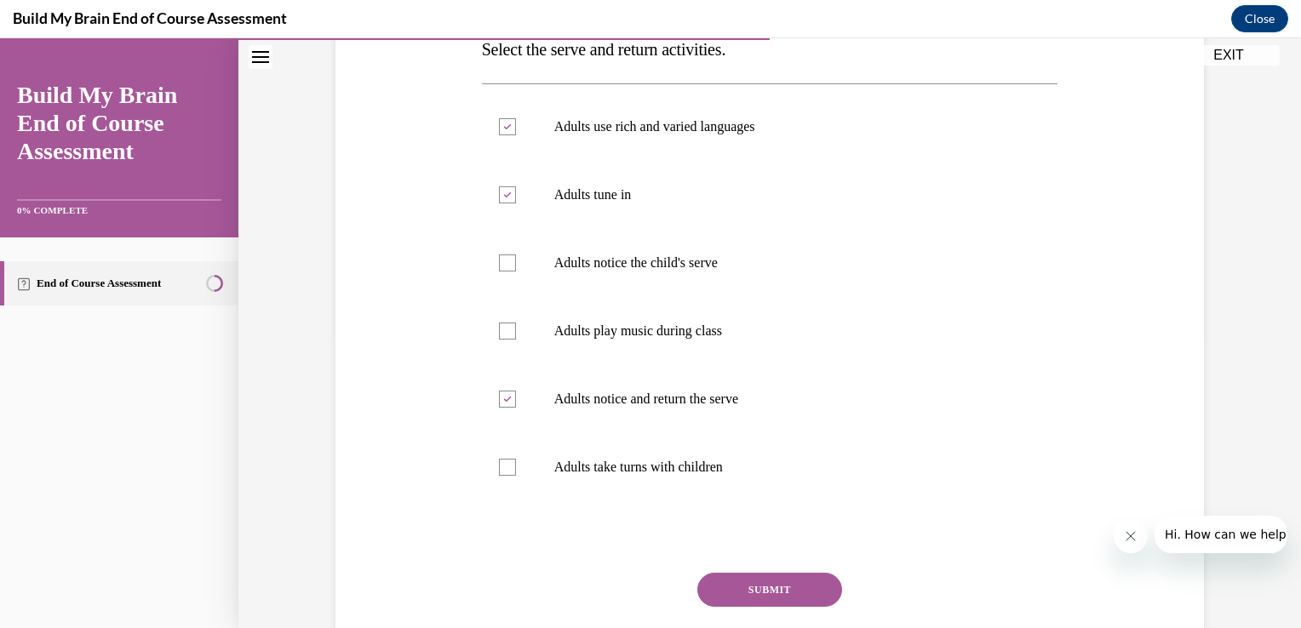
click at [707, 589] on button "SUBMIT" at bounding box center [769, 590] width 145 height 34
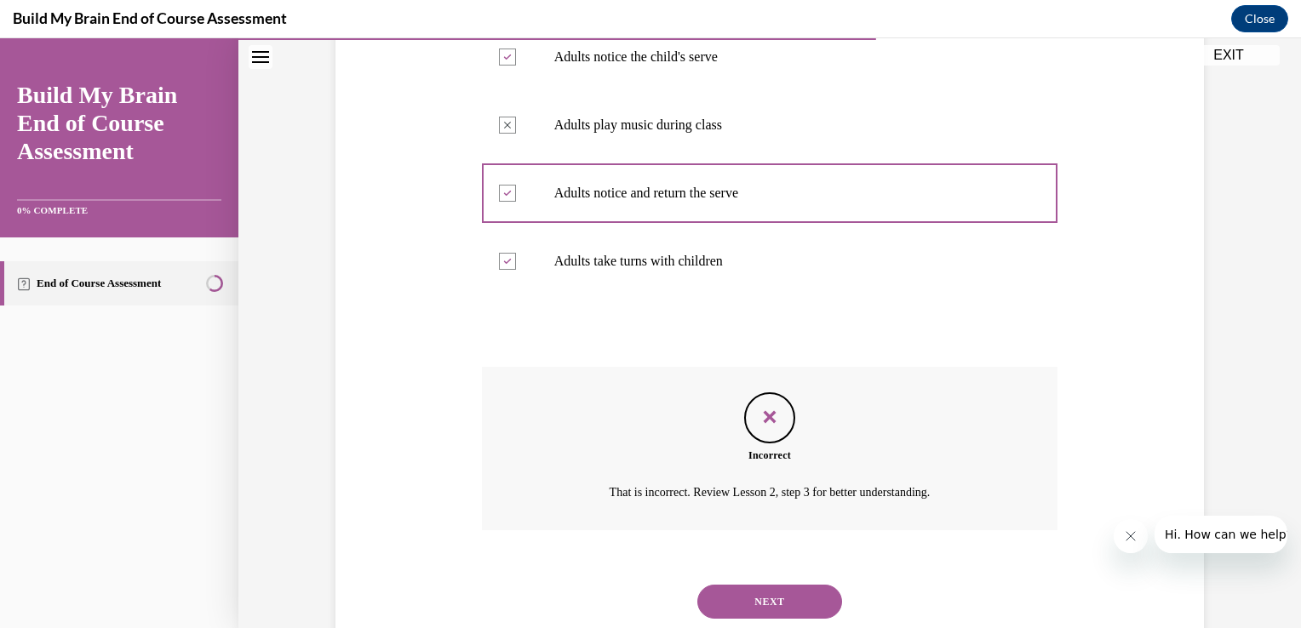
scroll to position [547, 0]
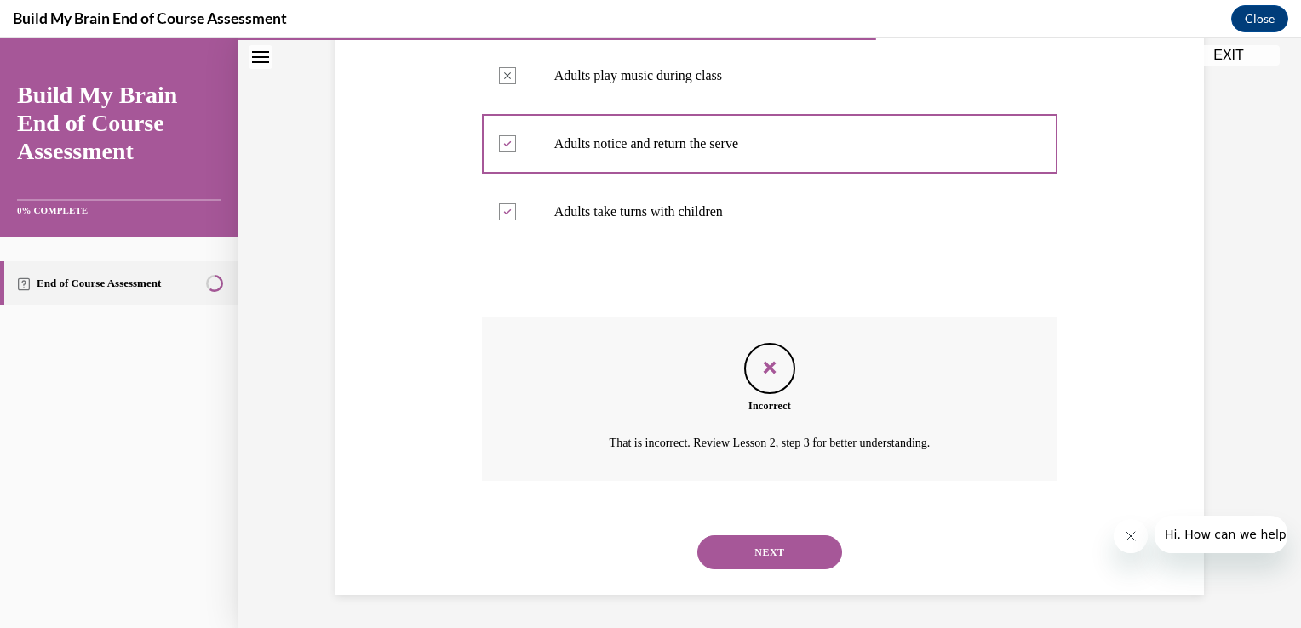
click at [730, 555] on button "NEXT" at bounding box center [769, 552] width 145 height 34
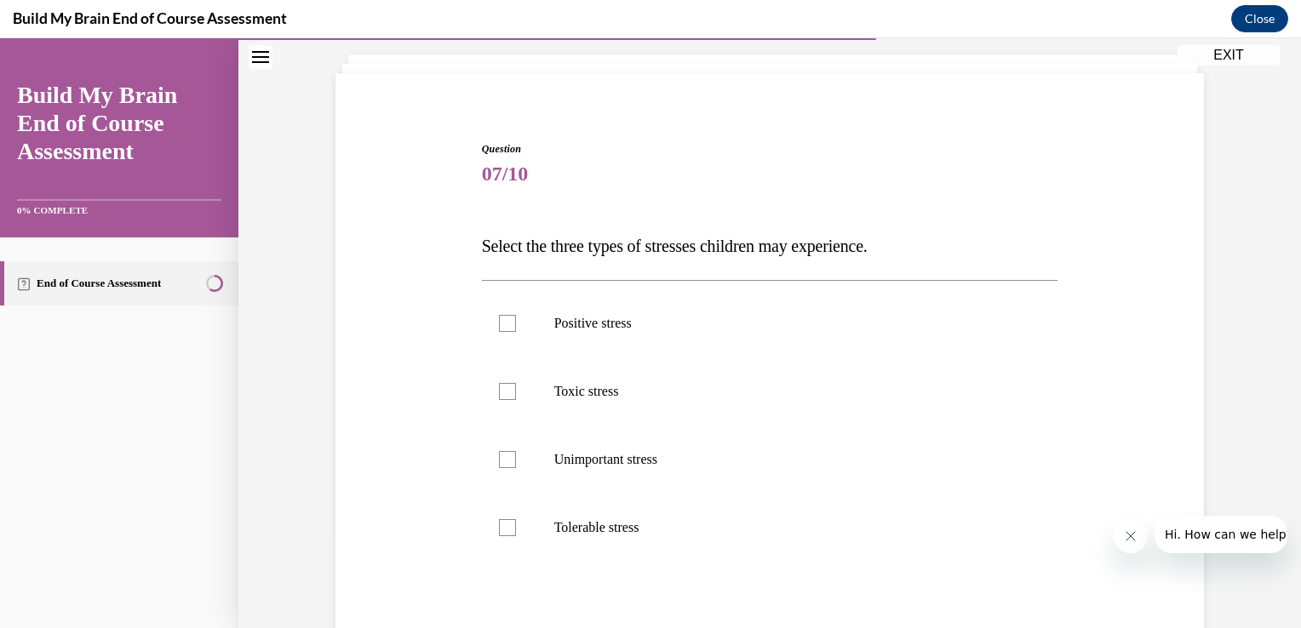
scroll to position [157, 0]
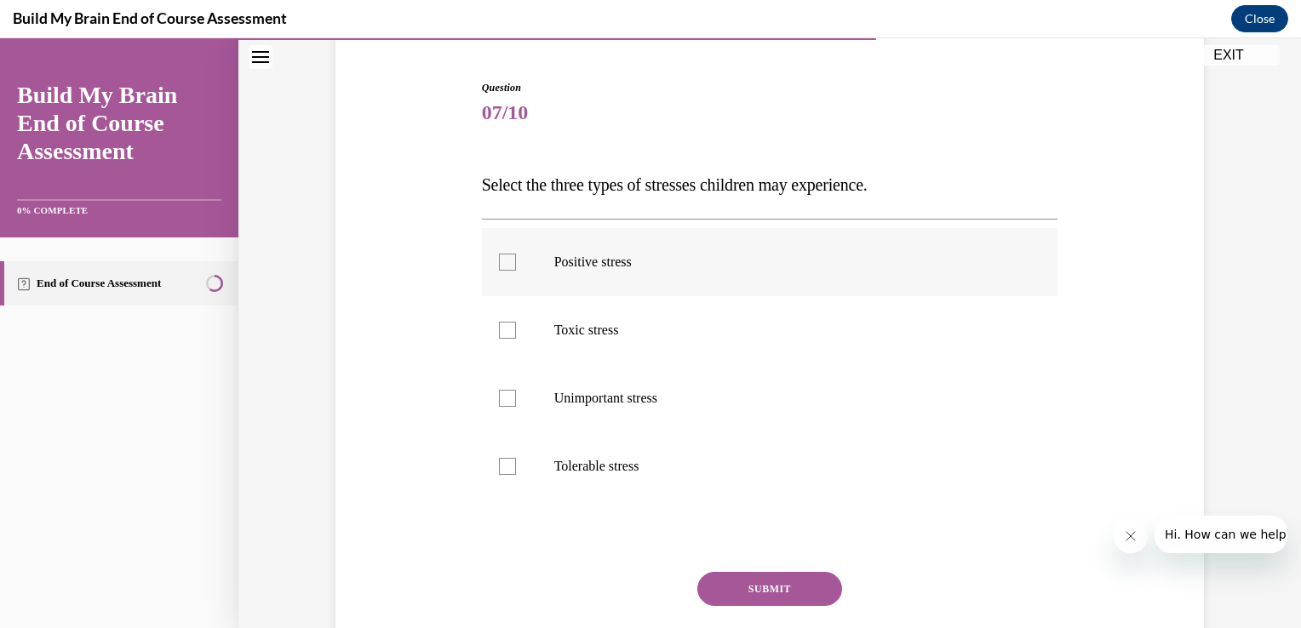
click at [501, 269] on div at bounding box center [507, 262] width 17 height 17
click at [501, 269] on input "Positive stress" at bounding box center [507, 262] width 17 height 17
checkbox input "true"
click at [504, 340] on label "Toxic stress" at bounding box center [770, 330] width 576 height 68
click at [504, 339] on input "Toxic stress" at bounding box center [507, 330] width 17 height 17
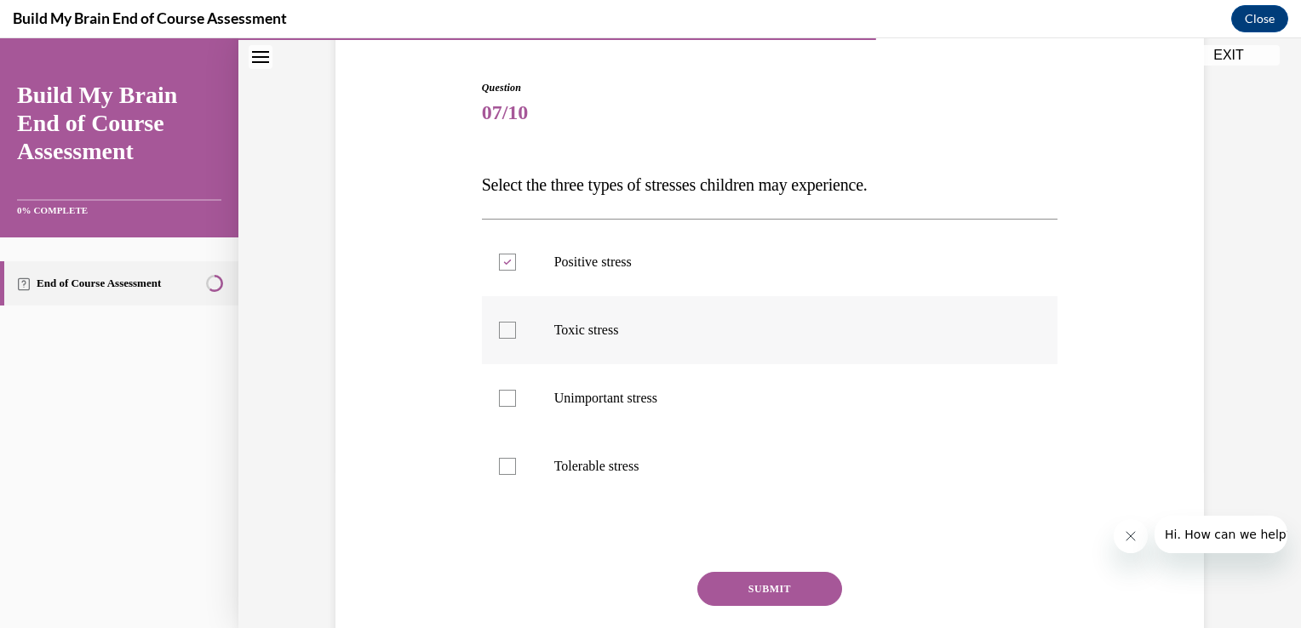
checkbox input "true"
click at [506, 470] on div at bounding box center [507, 466] width 17 height 17
click at [506, 470] on input "Tolerable stress" at bounding box center [507, 466] width 17 height 17
checkbox input "true"
click at [708, 580] on button "SUBMIT" at bounding box center [769, 589] width 145 height 34
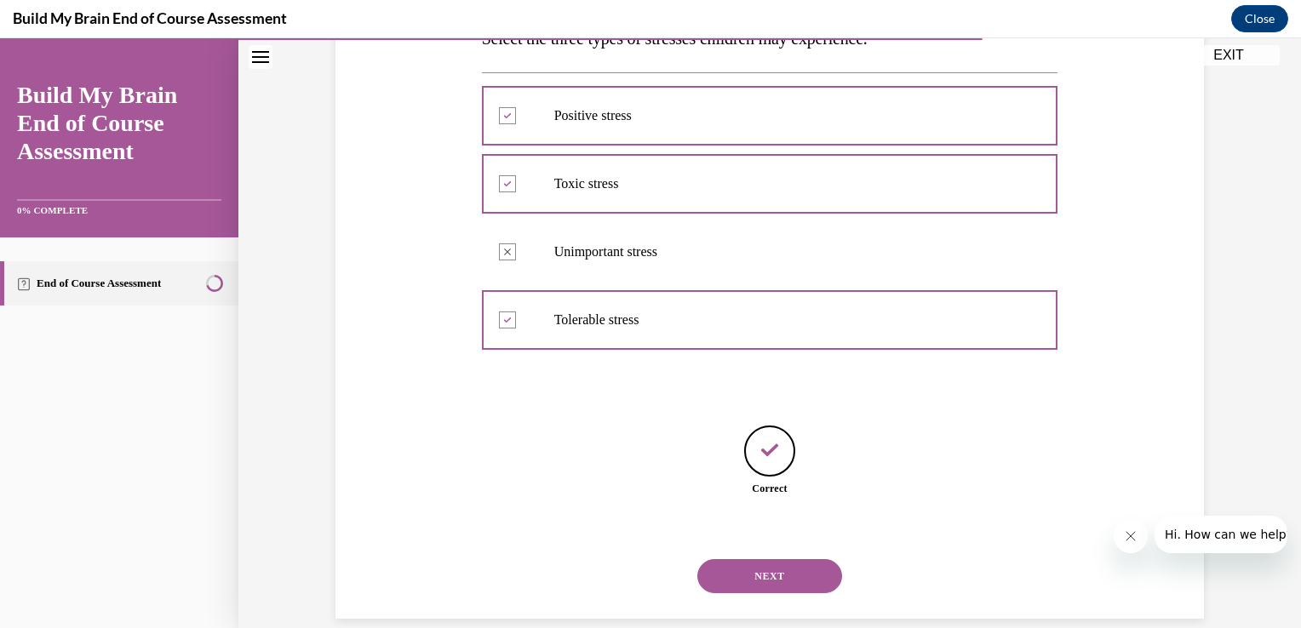
scroll to position [327, 0]
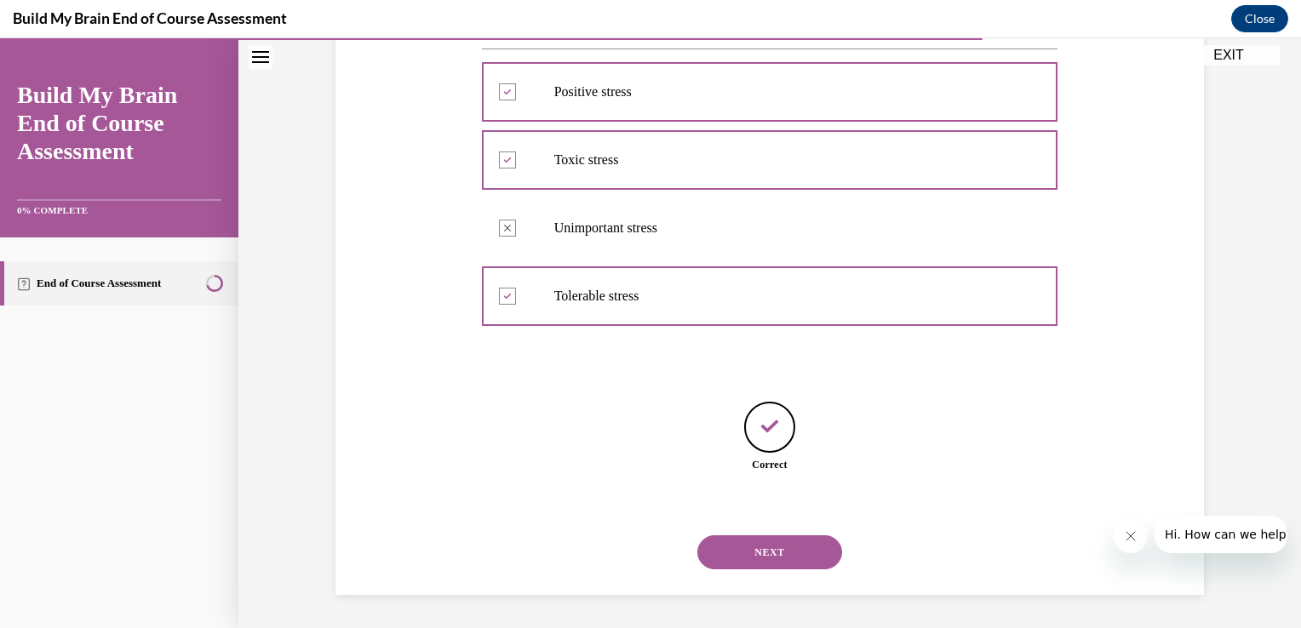
click at [725, 544] on button "NEXT" at bounding box center [769, 552] width 145 height 34
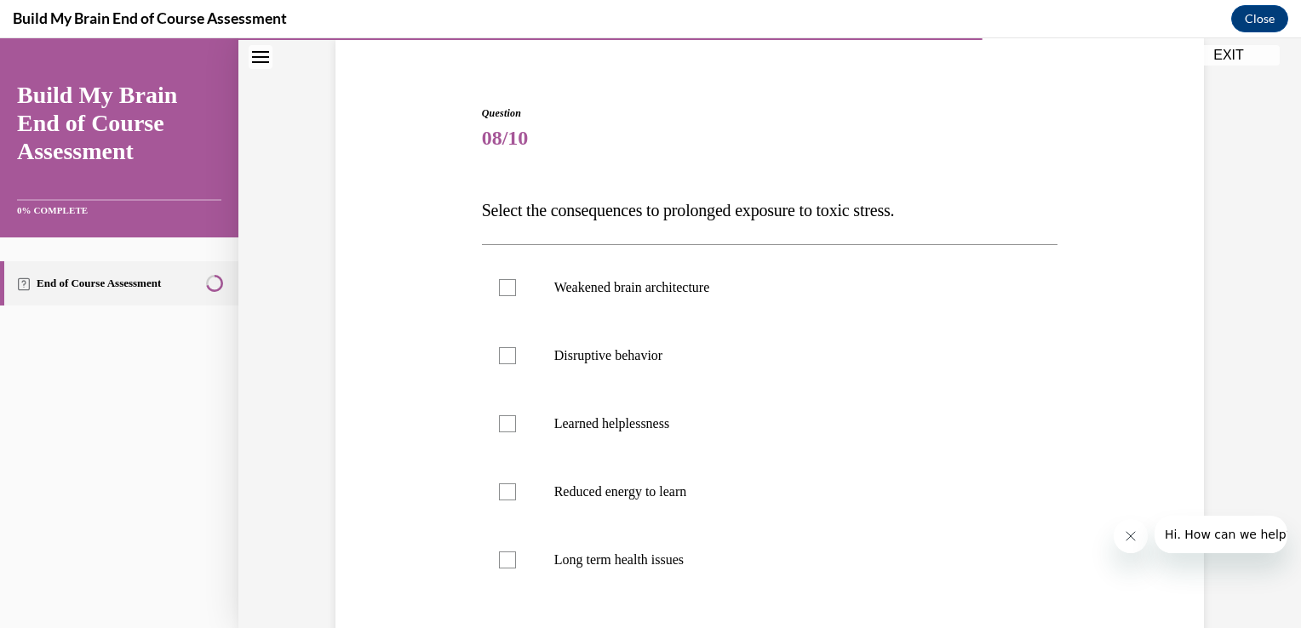
scroll to position [132, 0]
click at [487, 300] on label "Weakened brain architecture" at bounding box center [770, 287] width 576 height 68
click at [499, 295] on input "Weakened brain architecture" at bounding box center [507, 286] width 17 height 17
checkbox input "true"
click at [499, 356] on div at bounding box center [507, 354] width 17 height 17
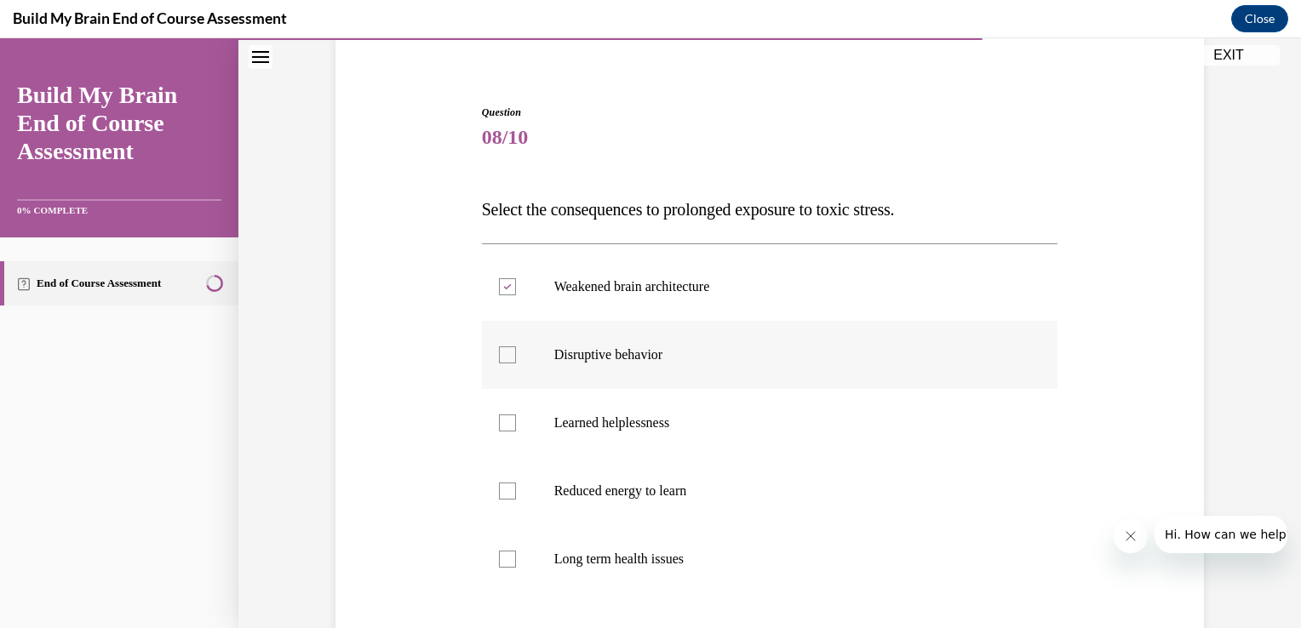
click at [499, 356] on input "Disruptive behavior" at bounding box center [507, 354] width 17 height 17
checkbox input "true"
click at [489, 562] on label "Long term health issues" at bounding box center [770, 559] width 576 height 68
click at [499, 562] on input "Long term health issues" at bounding box center [507, 559] width 17 height 17
checkbox input "true"
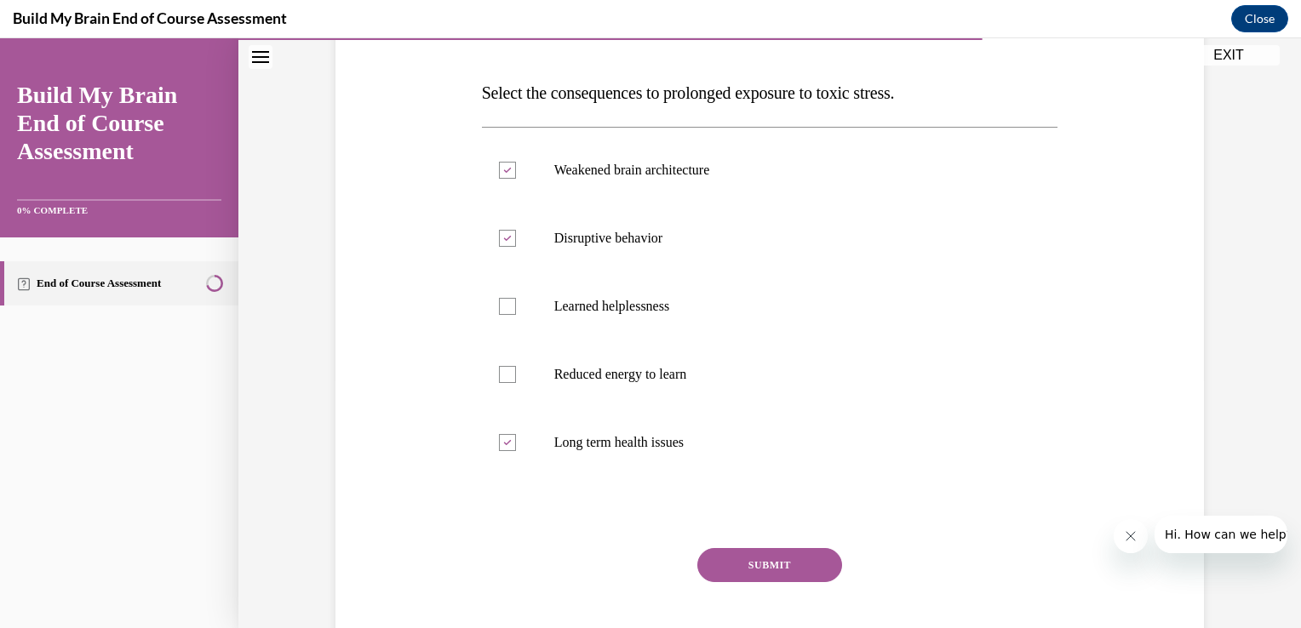
click at [733, 570] on button "SUBMIT" at bounding box center [769, 565] width 145 height 34
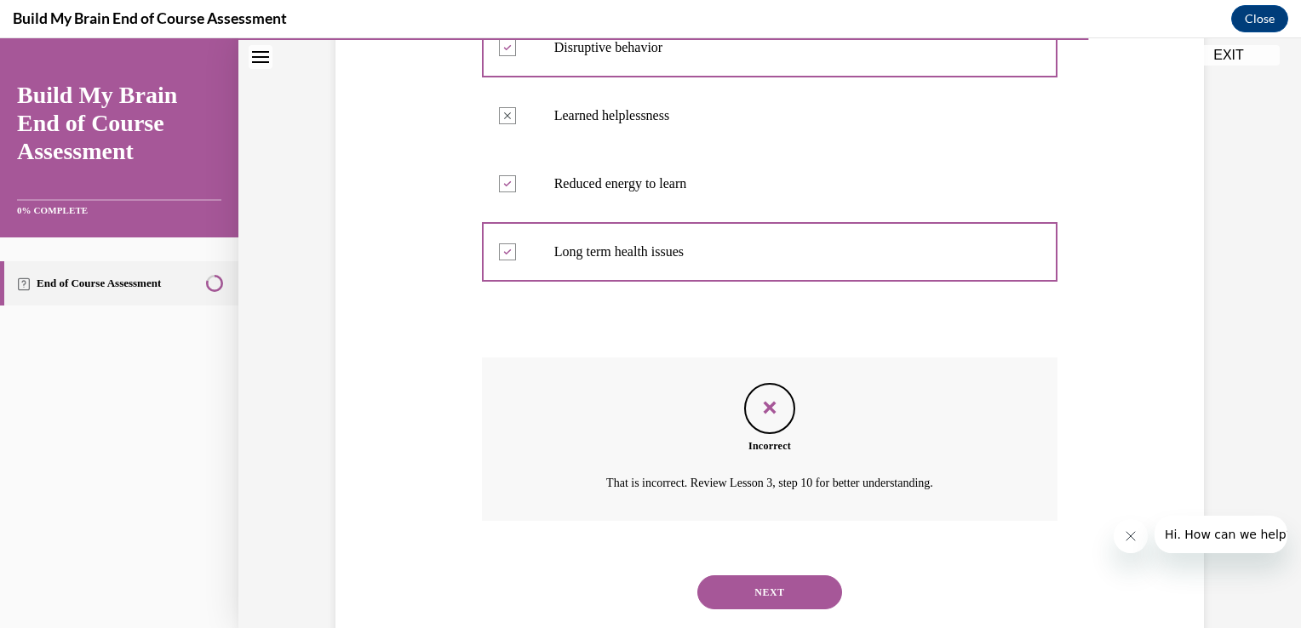
scroll to position [479, 0]
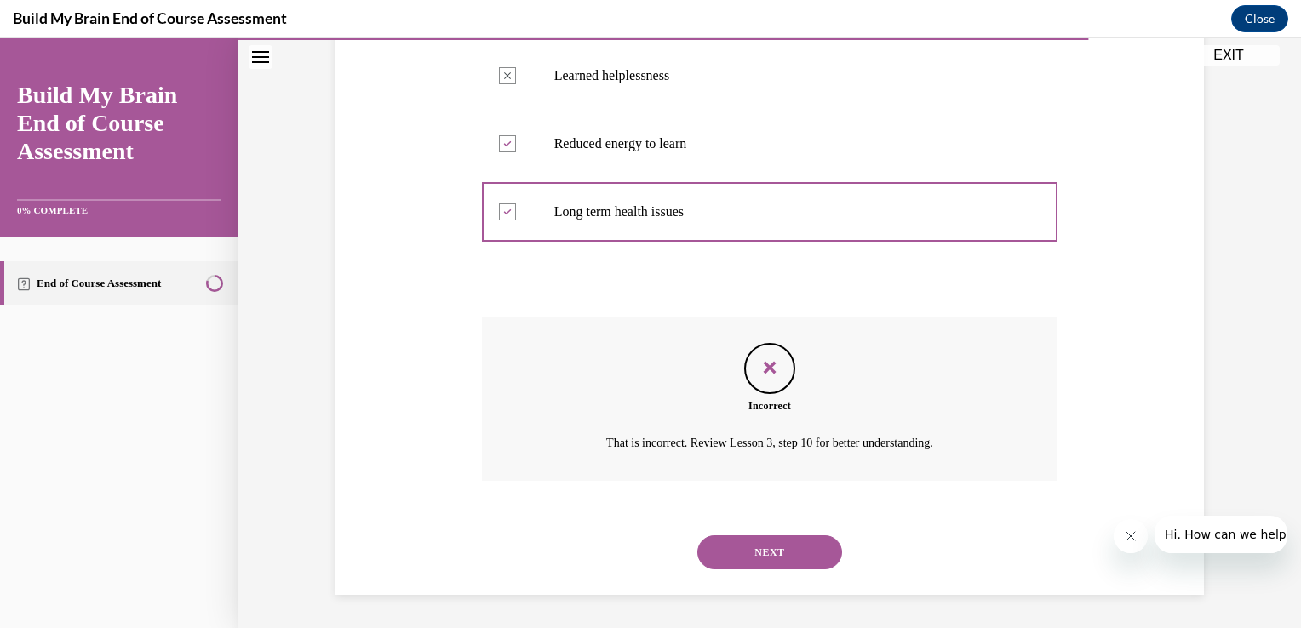
click at [716, 555] on button "NEXT" at bounding box center [769, 552] width 145 height 34
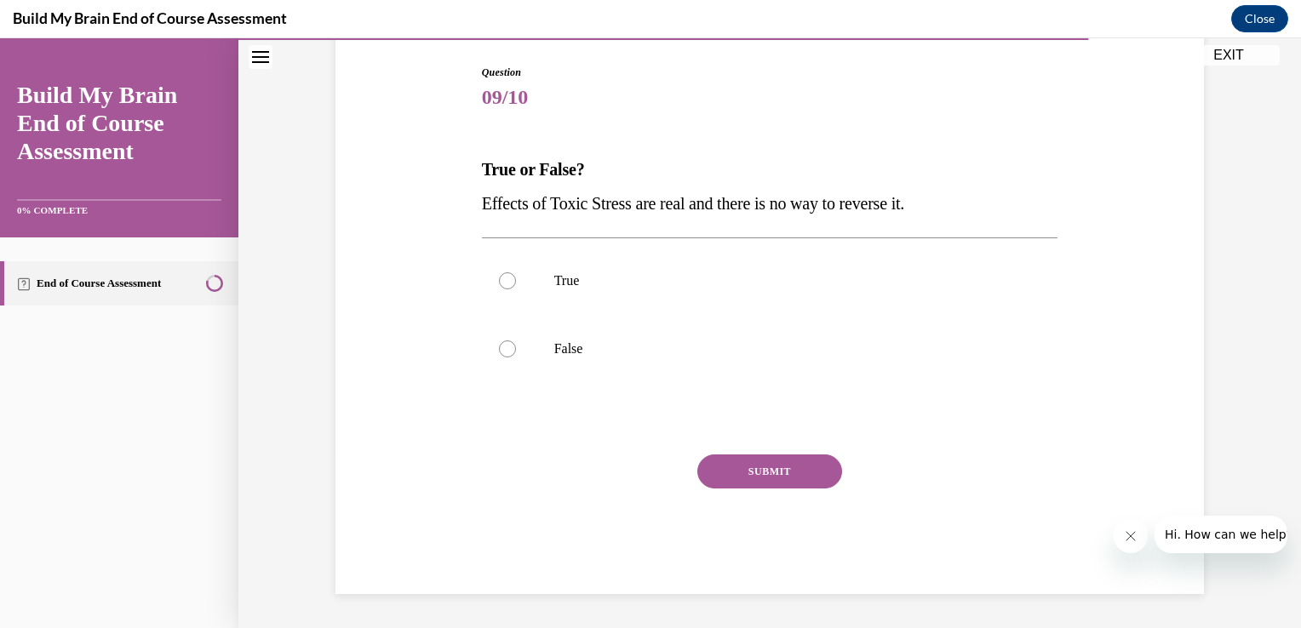
scroll to position [171, 0]
click at [500, 348] on div at bounding box center [507, 349] width 17 height 17
click at [500, 348] on input "False" at bounding box center [507, 349] width 17 height 17
radio input "true"
click at [724, 471] on button "SUBMIT" at bounding box center [769, 472] width 145 height 34
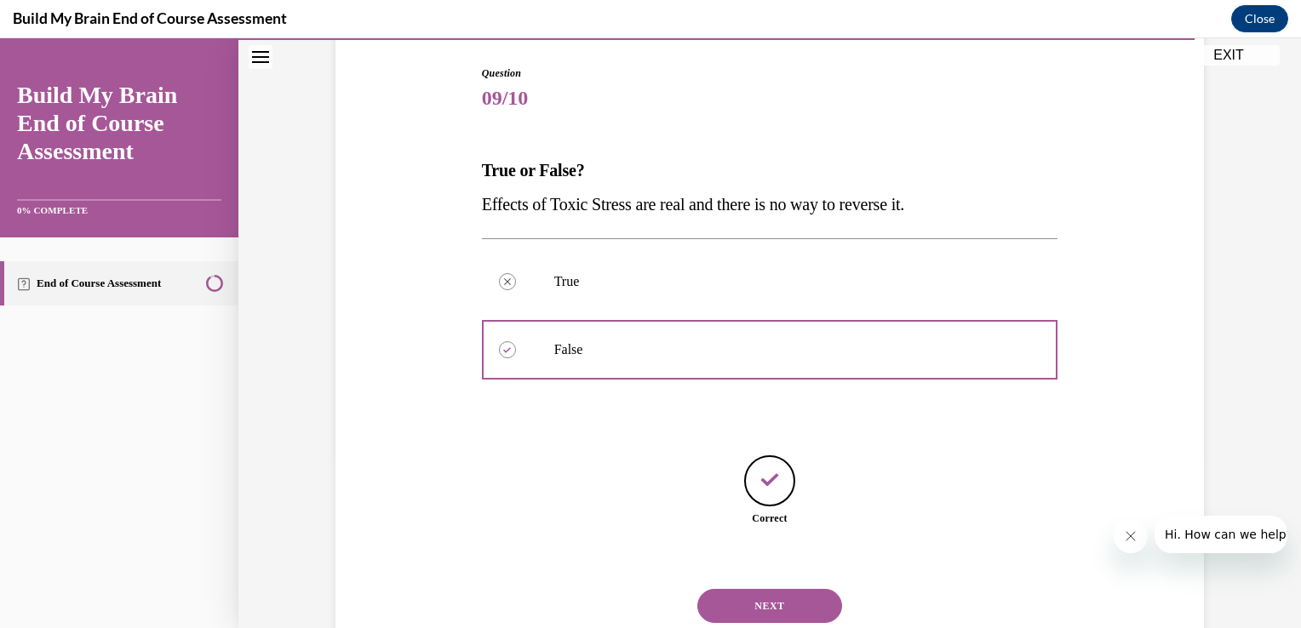
scroll to position [225, 0]
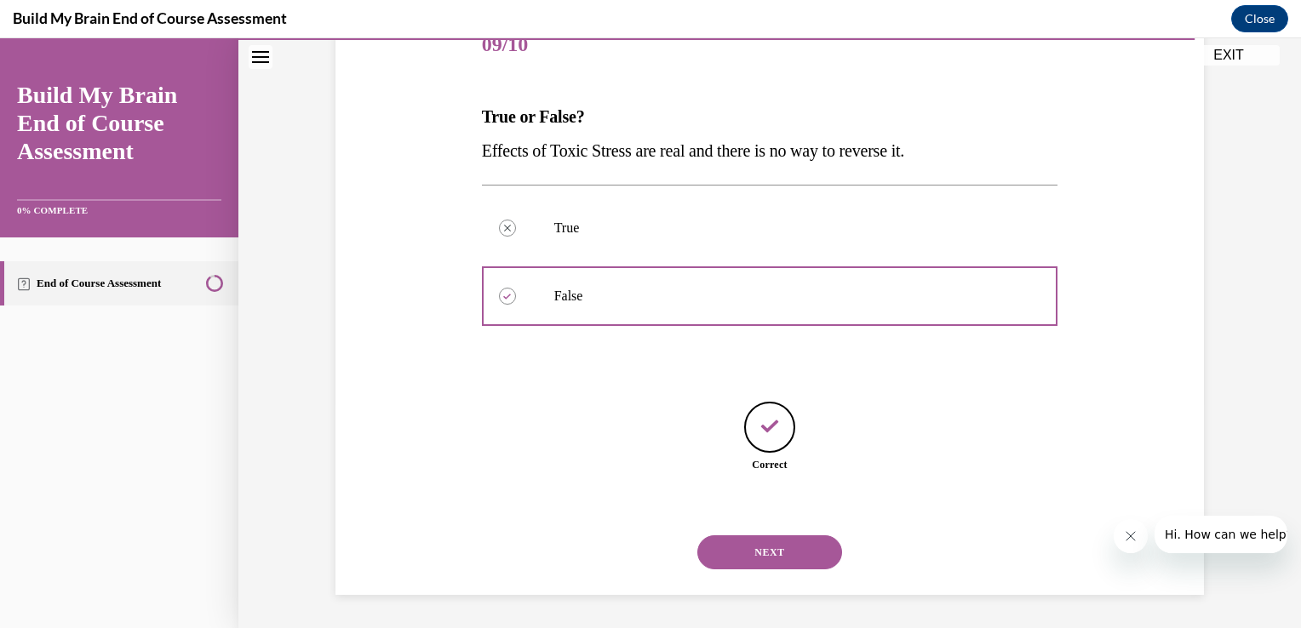
click at [724, 552] on button "NEXT" at bounding box center [769, 552] width 145 height 34
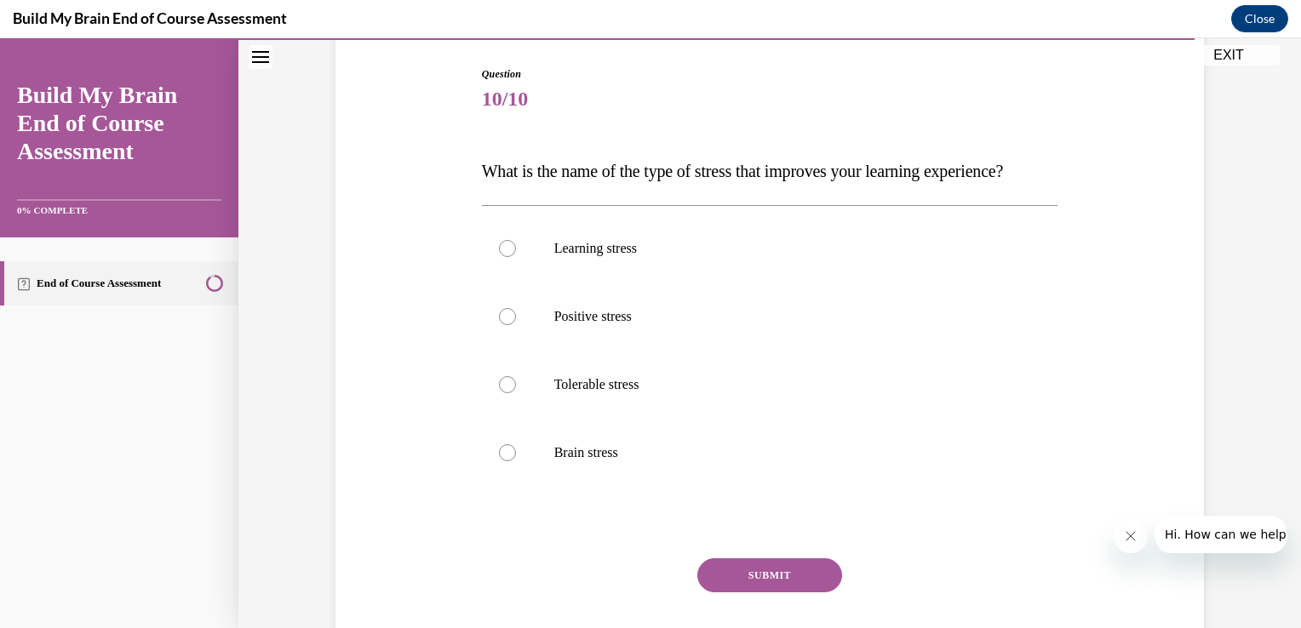
scroll to position [171, 0]
click at [499, 324] on div at bounding box center [507, 315] width 17 height 17
click at [499, 324] on input "Positive stress" at bounding box center [507, 315] width 17 height 17
radio input "true"
click at [712, 592] on button "SUBMIT" at bounding box center [769, 575] width 145 height 34
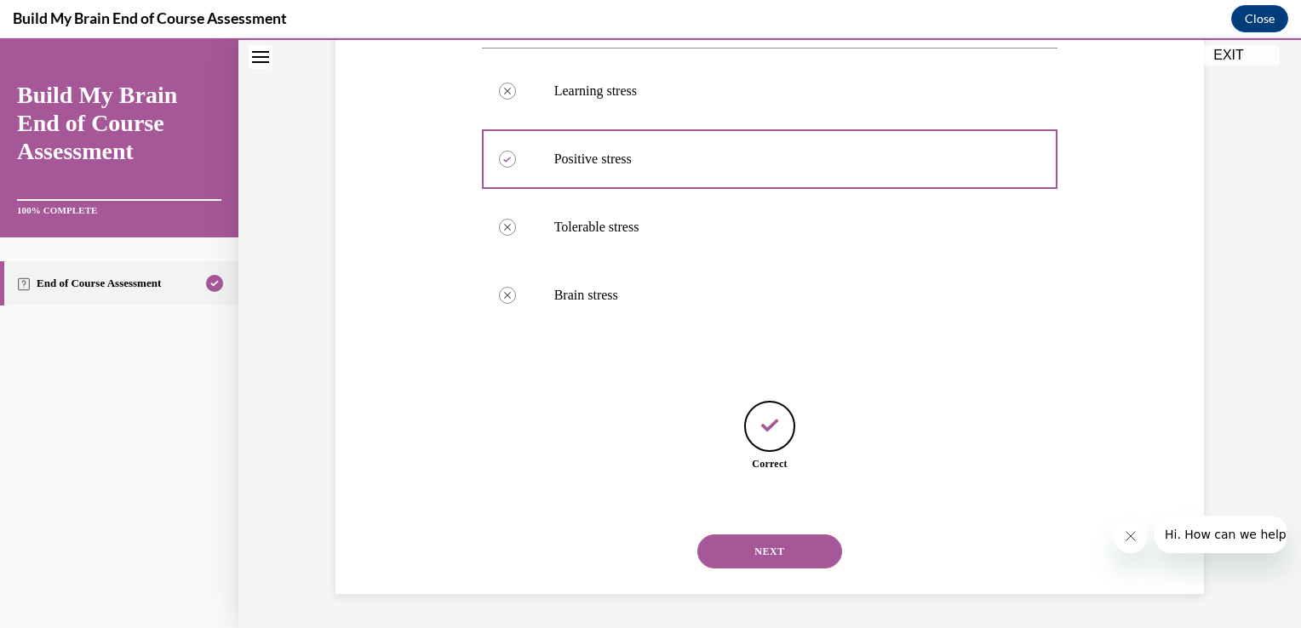
scroll to position [361, 0]
click at [734, 548] on button "NEXT" at bounding box center [769, 552] width 145 height 34
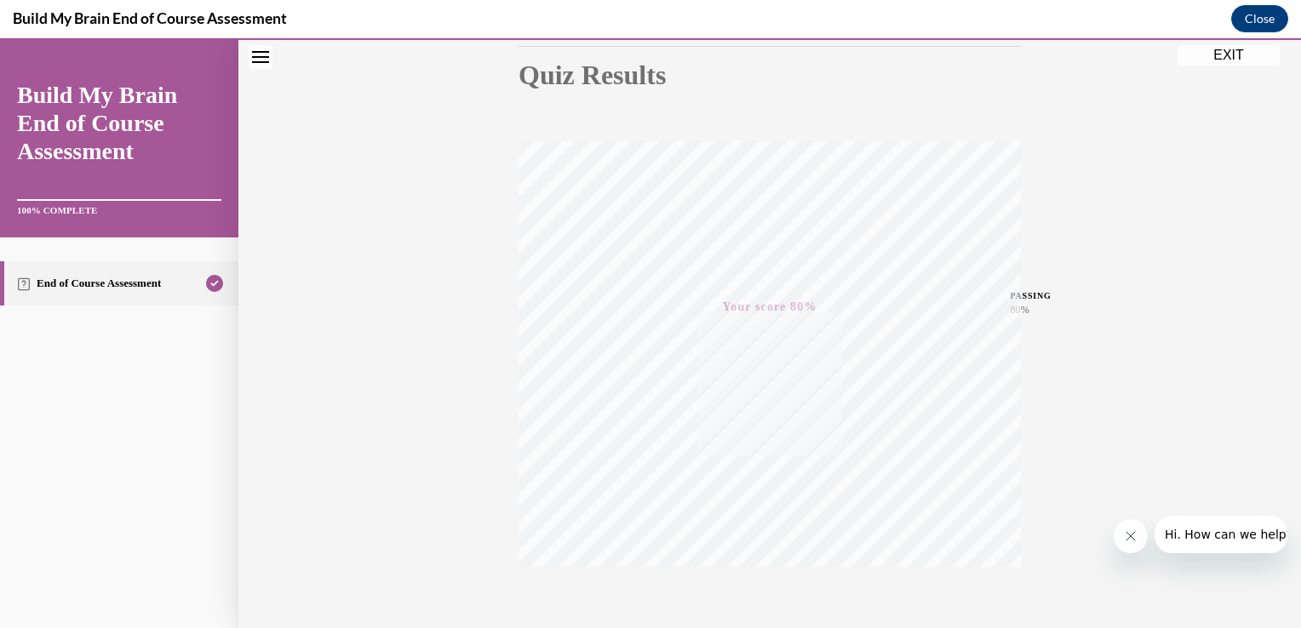
scroll to position [282, 0]
click at [1204, 56] on button "EXIT" at bounding box center [1228, 55] width 102 height 20
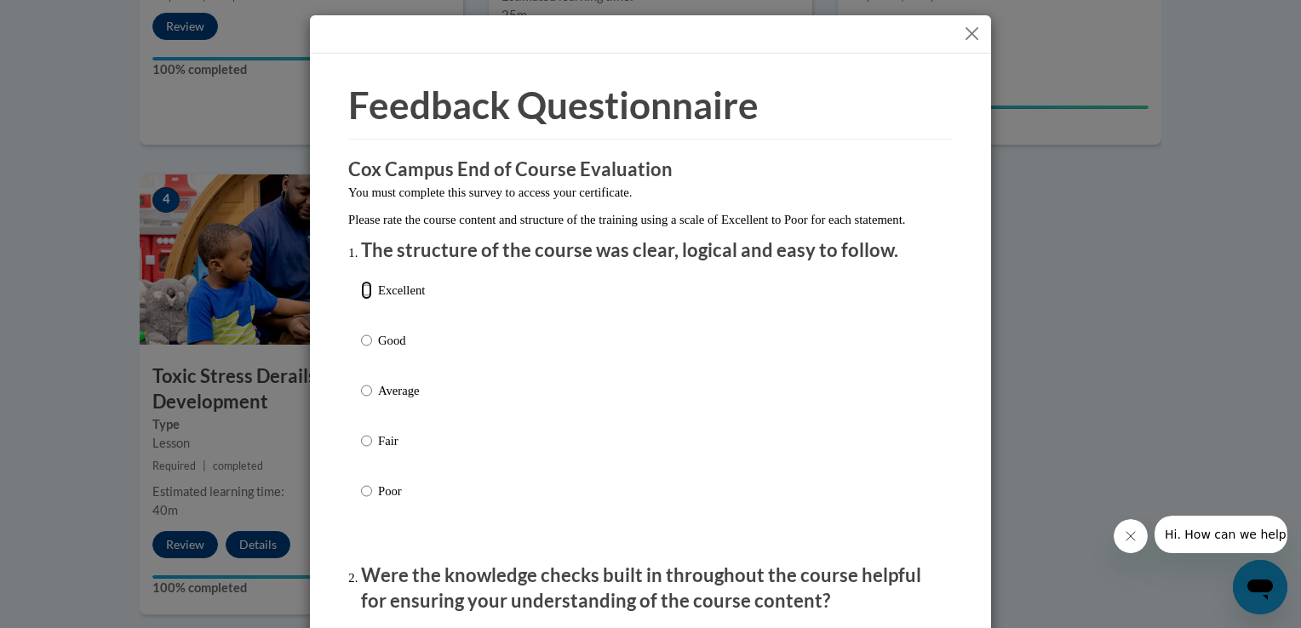
click at [361, 300] on input "Excellent" at bounding box center [366, 290] width 11 height 19
radio input "true"
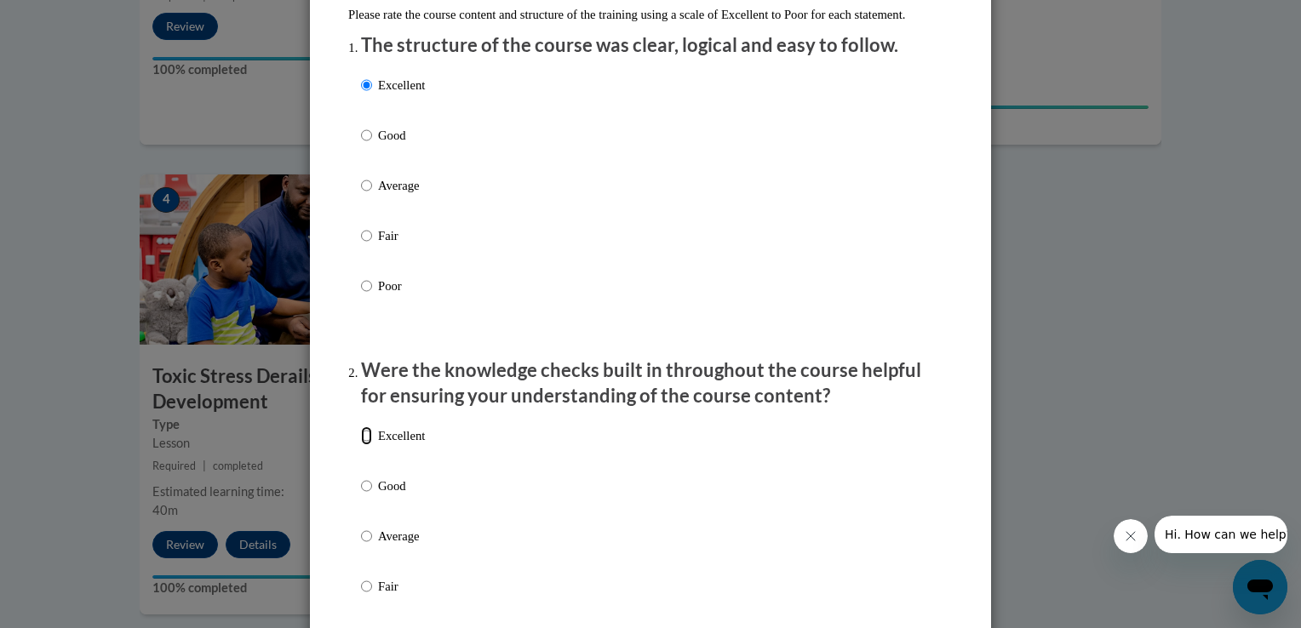
click at [361, 445] on input "Excellent" at bounding box center [366, 435] width 11 height 19
radio input "true"
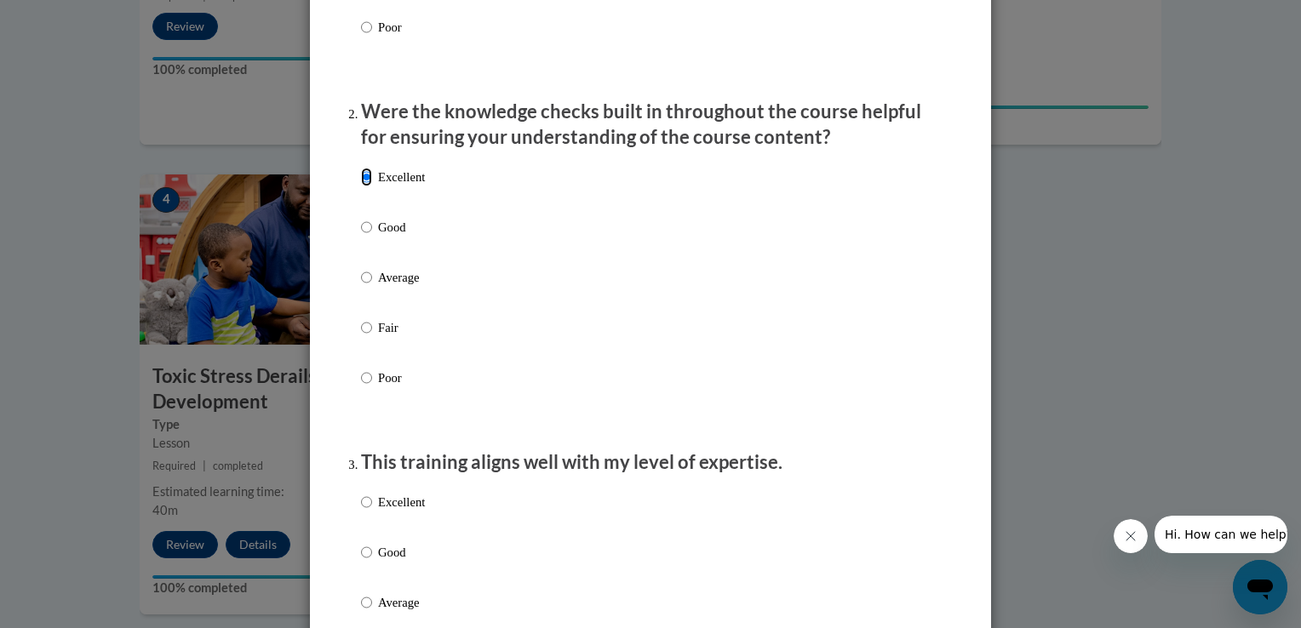
scroll to position [463, 0]
click at [361, 512] on input "Excellent" at bounding box center [366, 503] width 11 height 19
radio input "true"
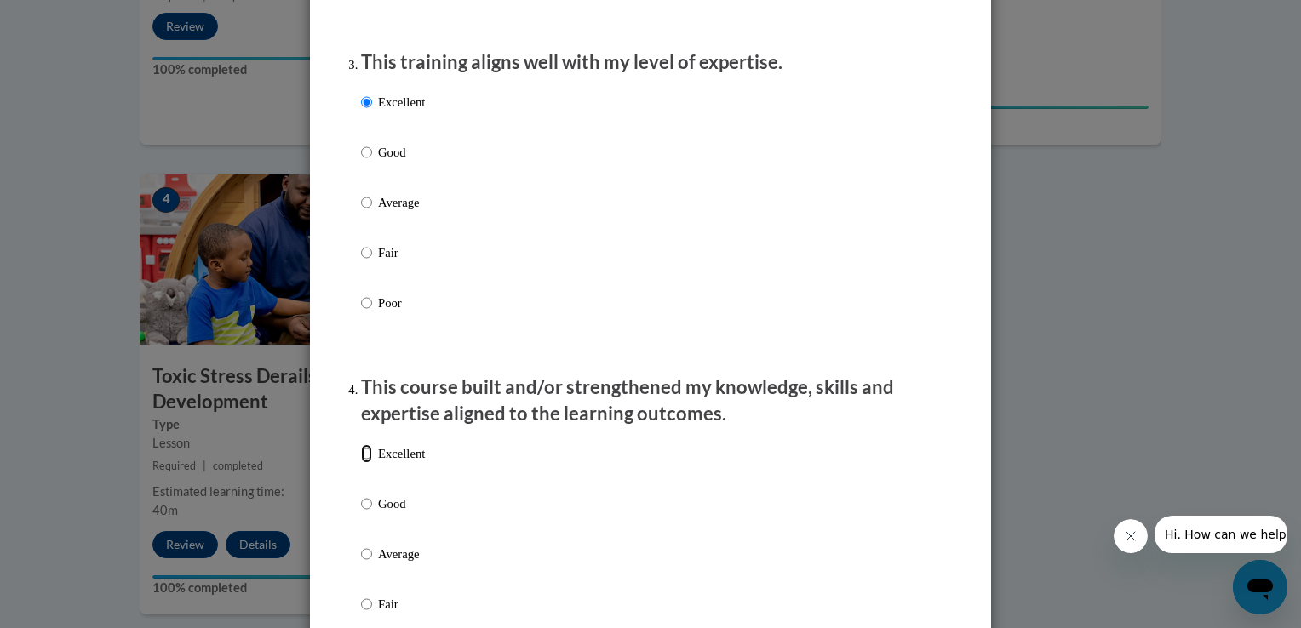
click at [364, 463] on input "Excellent" at bounding box center [366, 453] width 11 height 19
radio input "true"
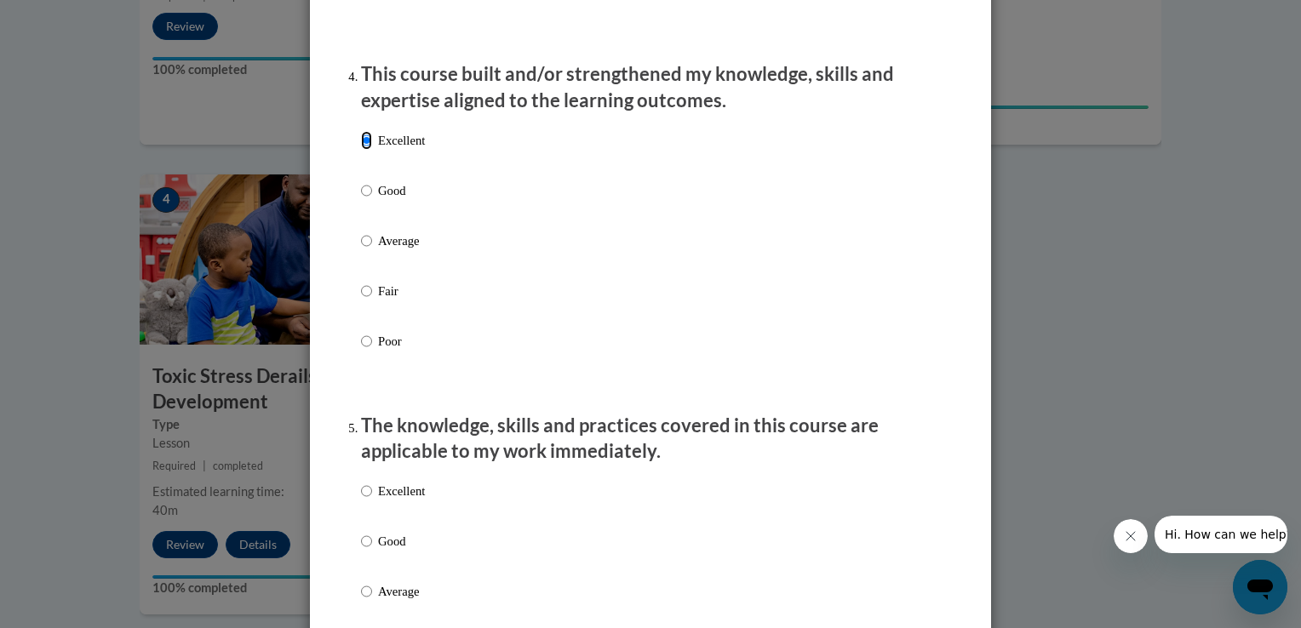
scroll to position [1227, 0]
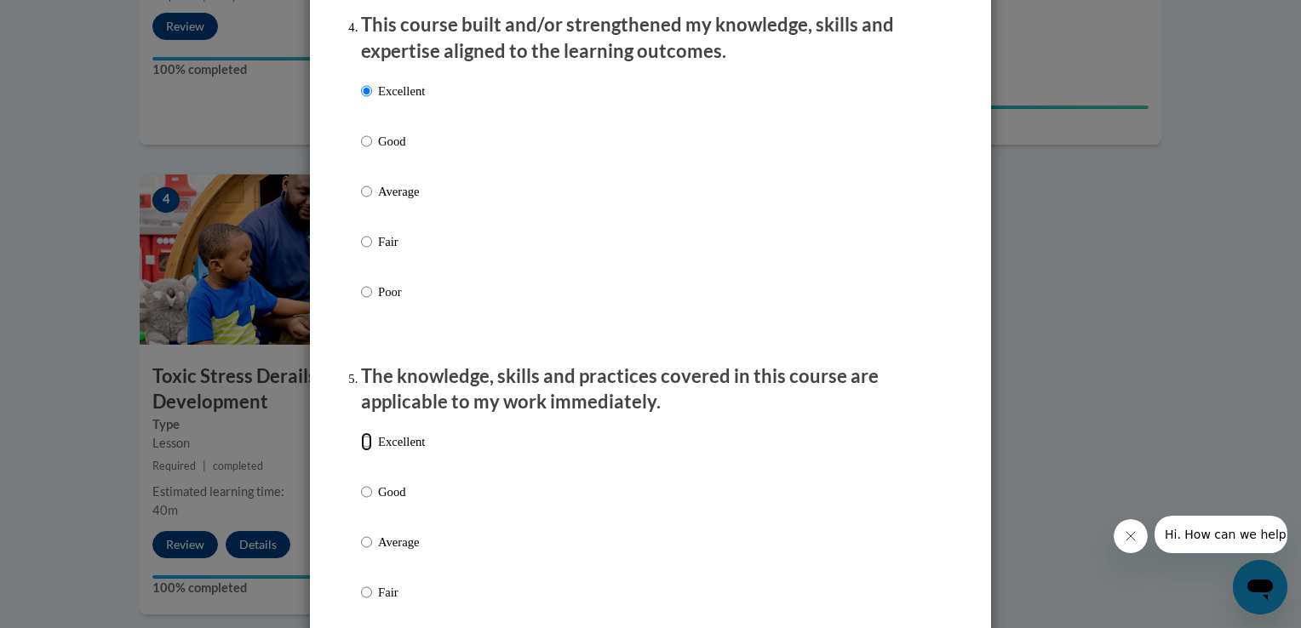
click at [361, 451] on input "Excellent" at bounding box center [366, 441] width 11 height 19
radio input "true"
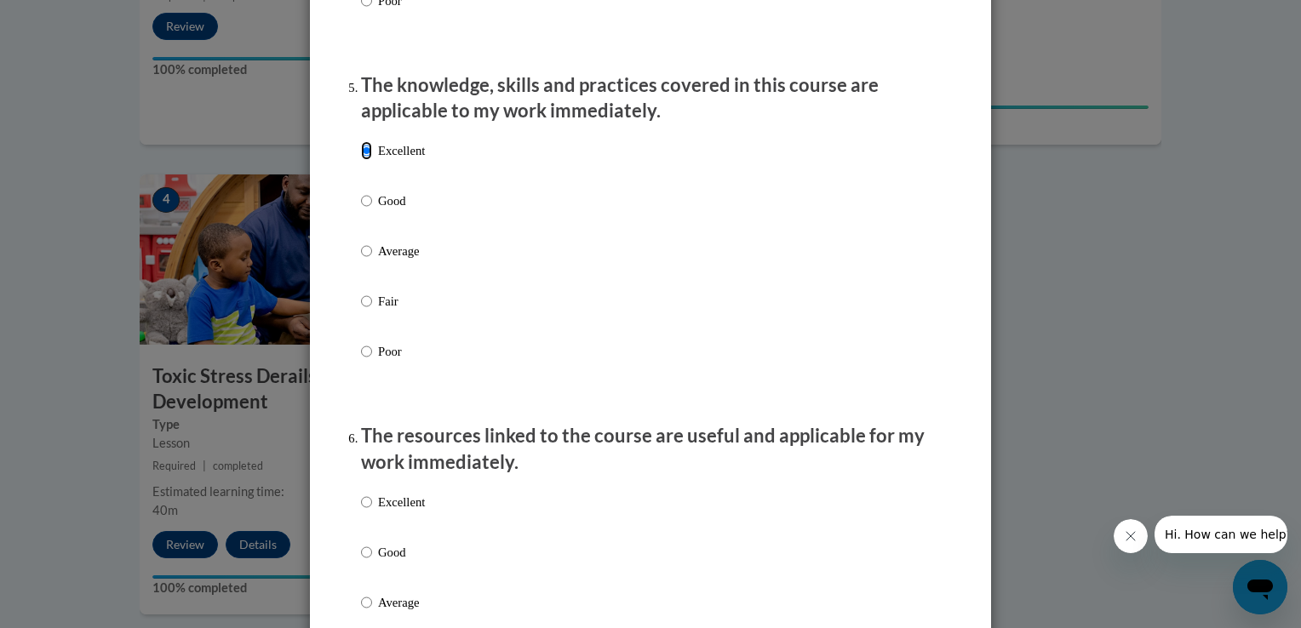
scroll to position [1661, 0]
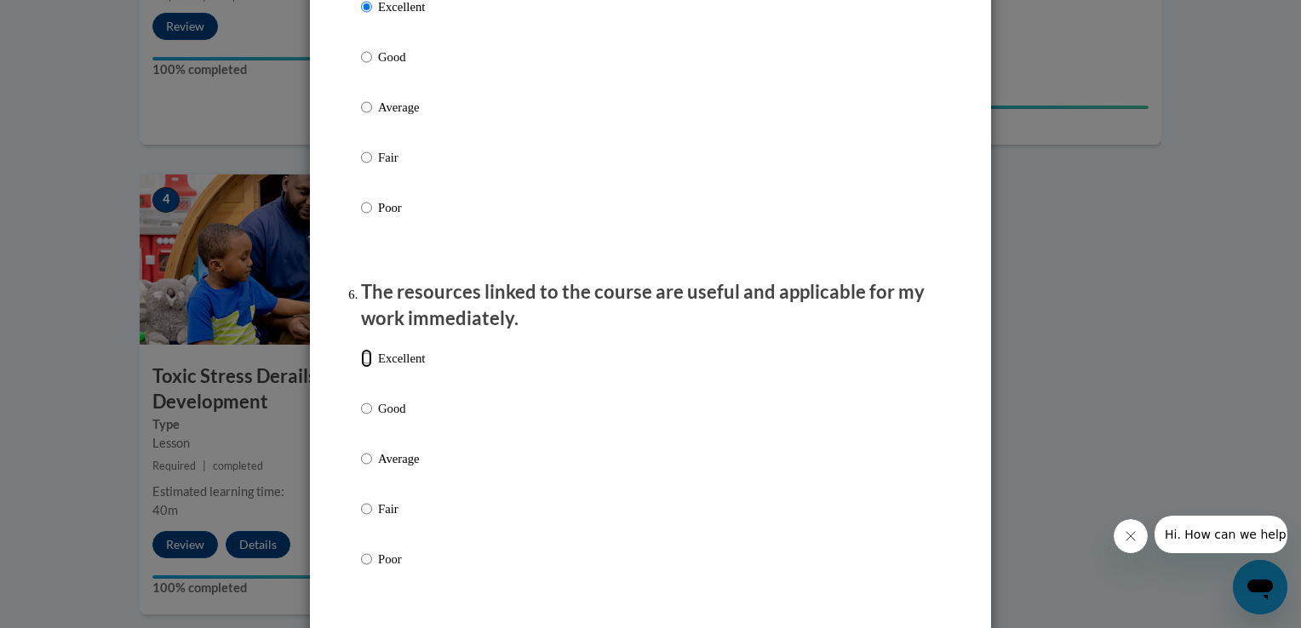
click at [364, 368] on input "Excellent" at bounding box center [366, 358] width 11 height 19
radio input "true"
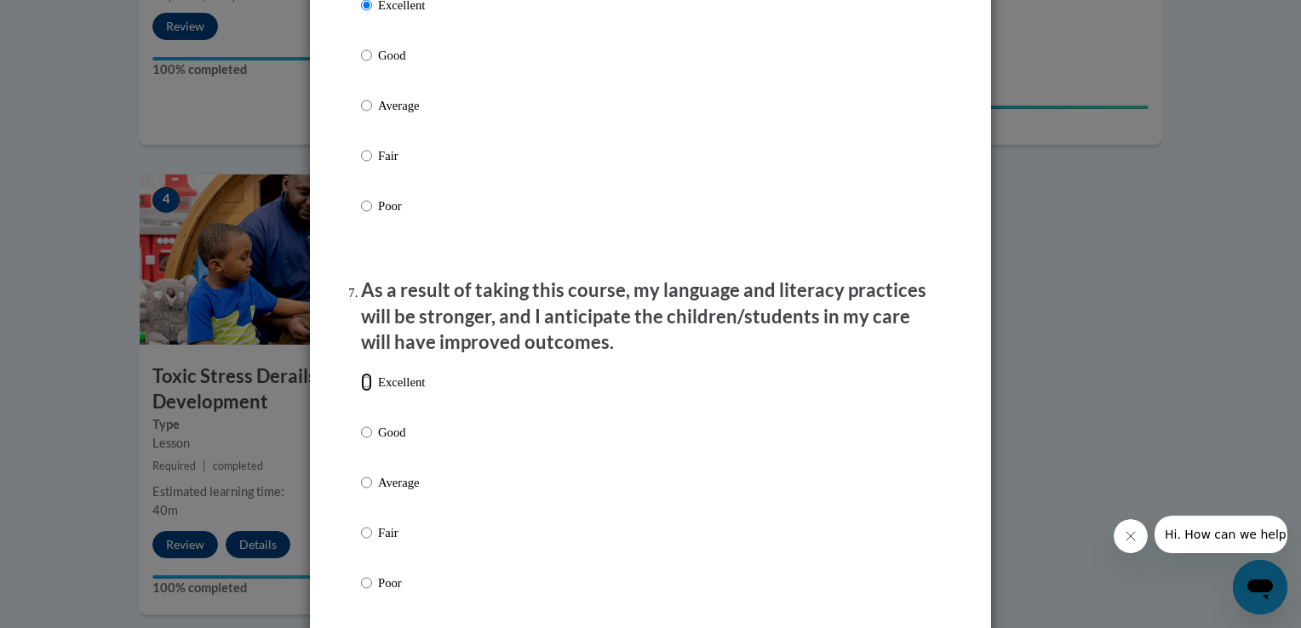
click at [361, 392] on input "Excellent" at bounding box center [366, 382] width 11 height 19
radio input "true"
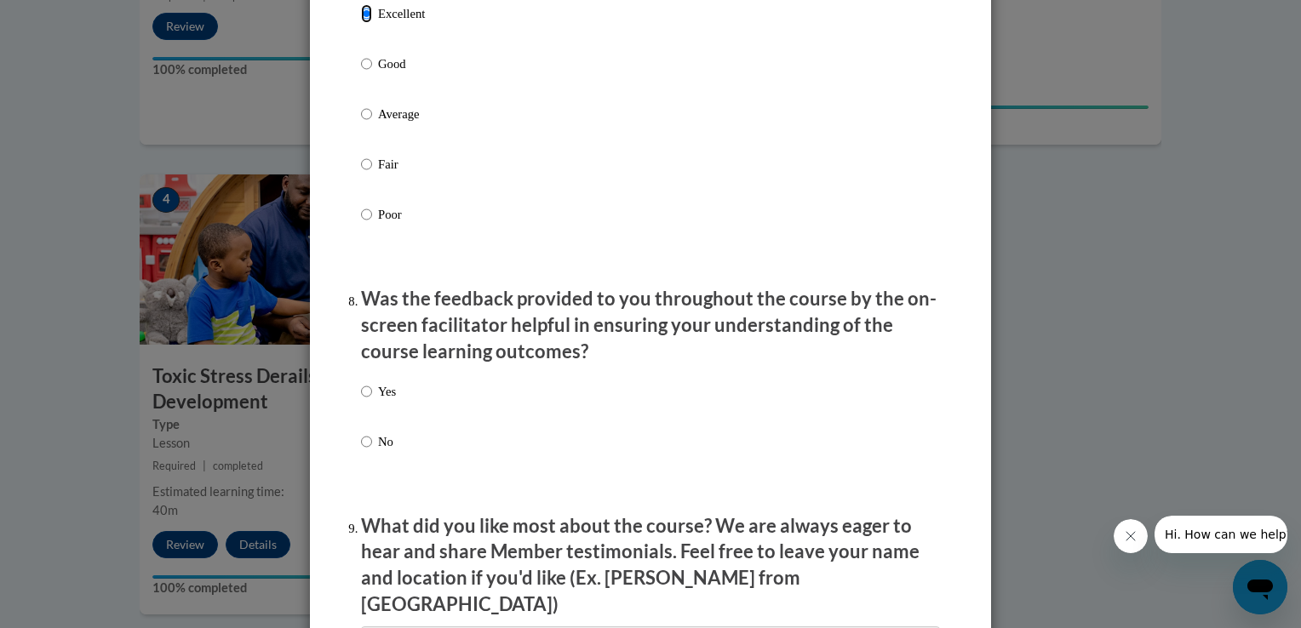
scroll to position [2403, 0]
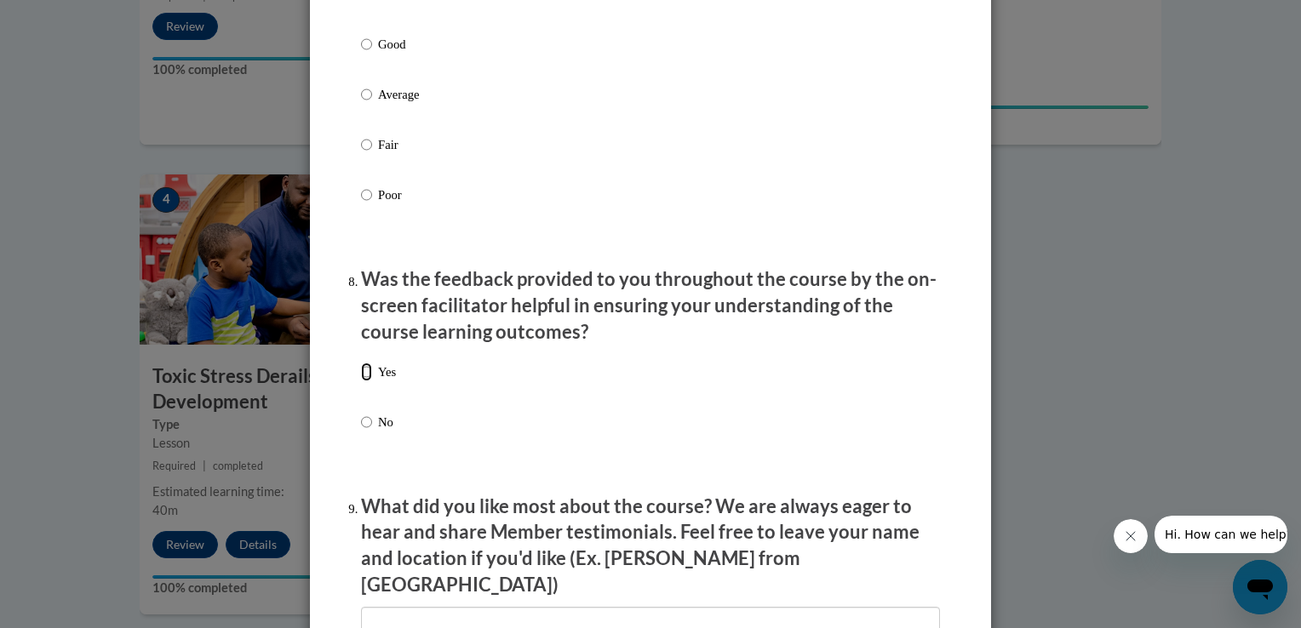
click at [362, 381] on input "Yes" at bounding box center [366, 372] width 11 height 19
radio input "true"
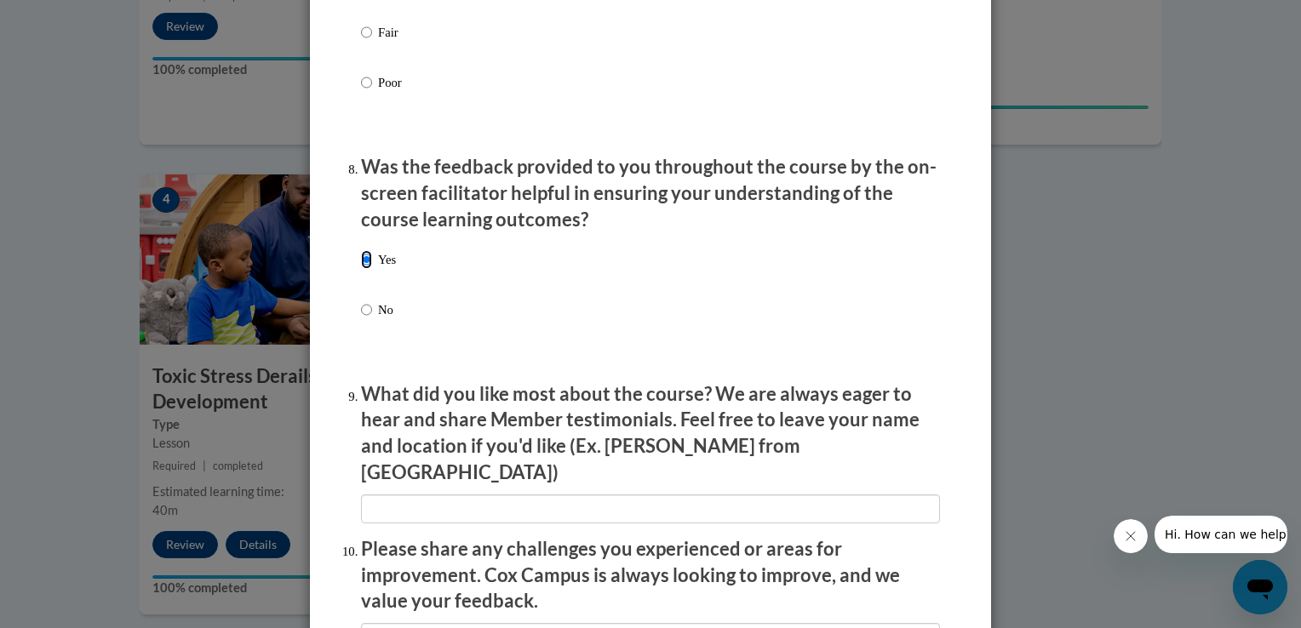
scroll to position [2541, 0]
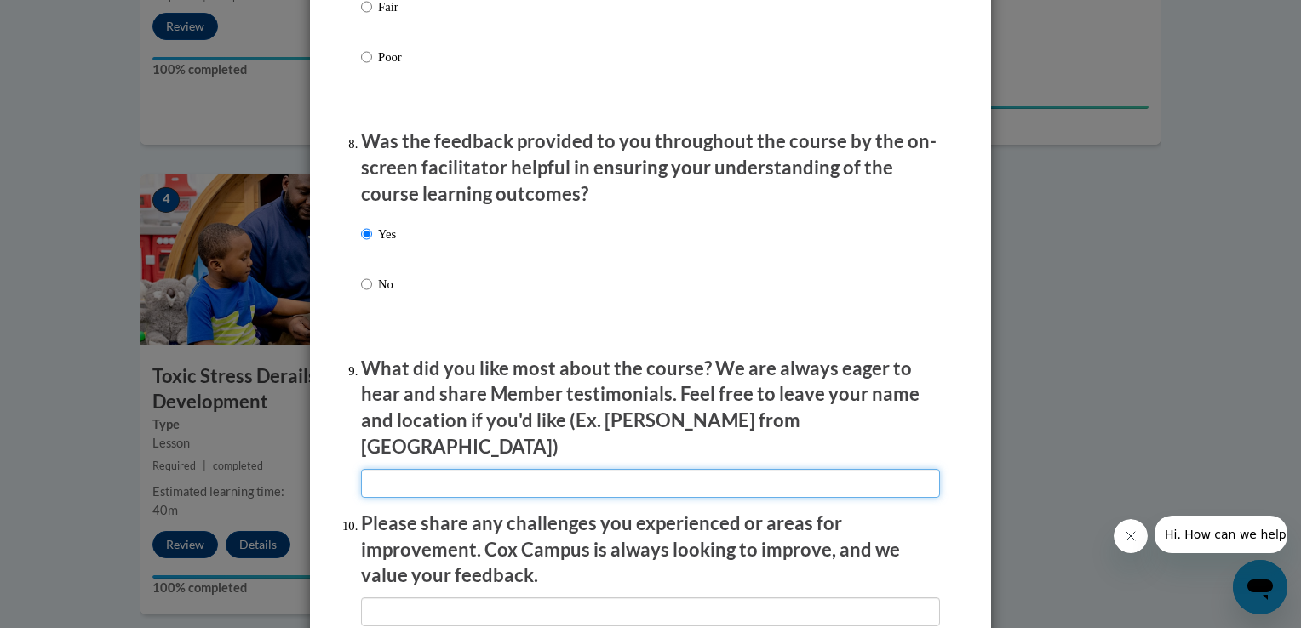
click at [375, 470] on input "textbox" at bounding box center [650, 483] width 579 height 29
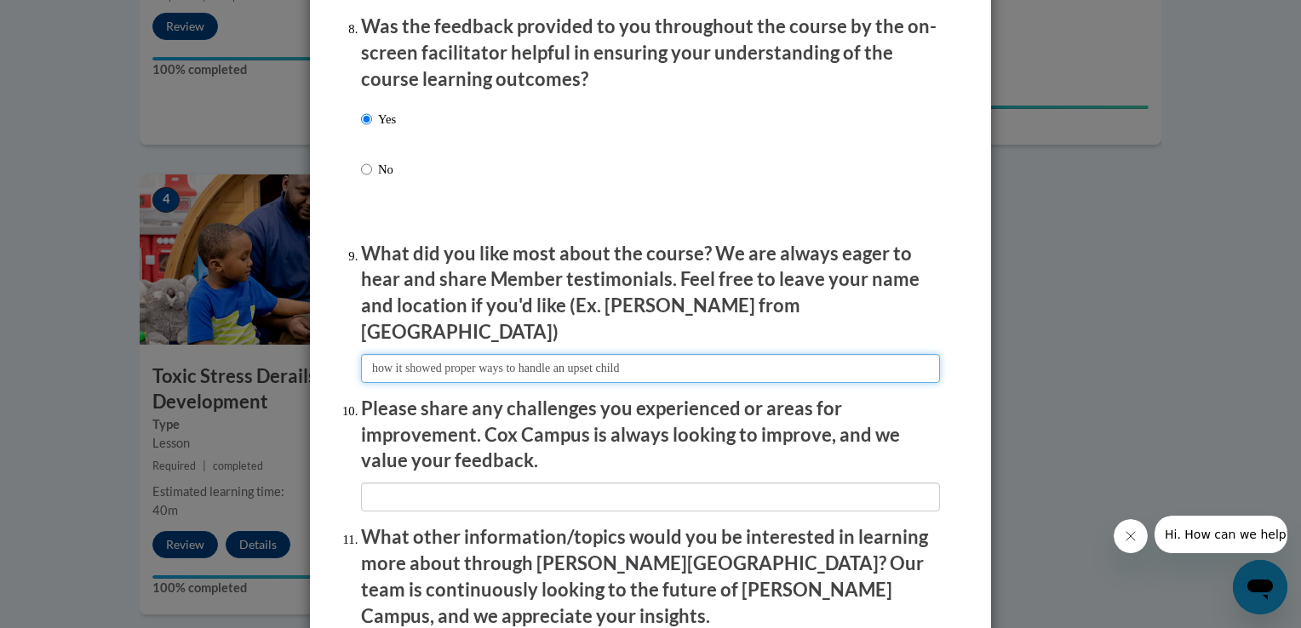
scroll to position [2656, 0]
type input "how it showed proper ways to handle an upset child"
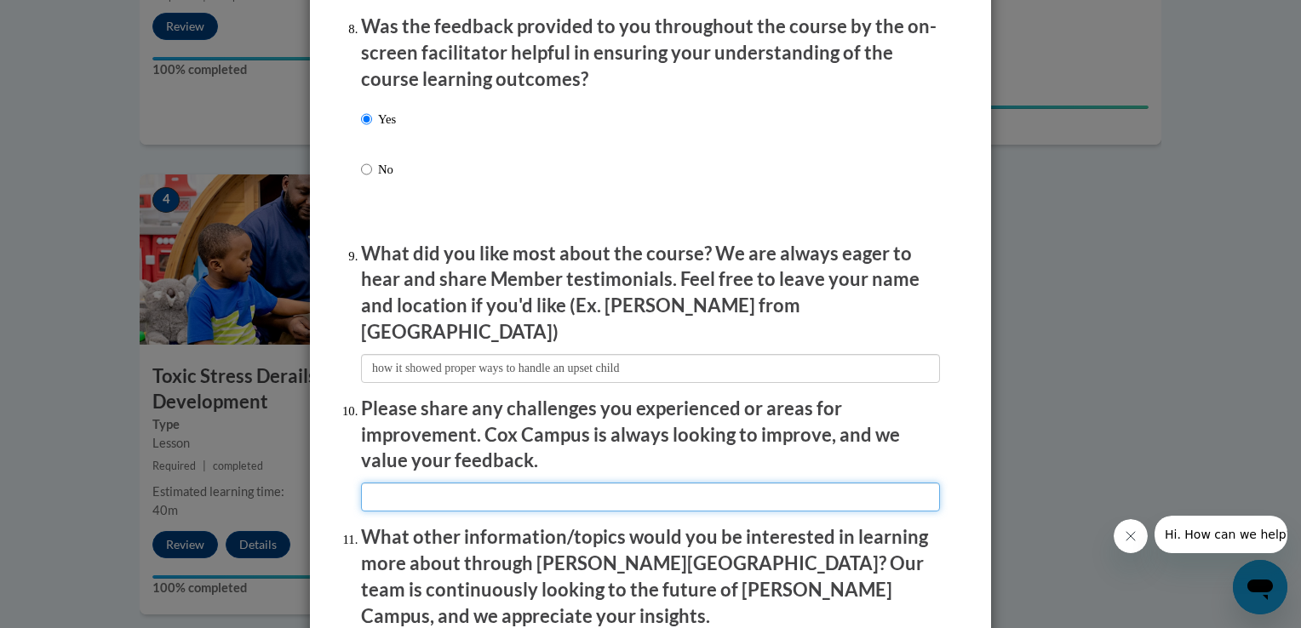
click at [394, 489] on input "textbox" at bounding box center [650, 497] width 579 height 29
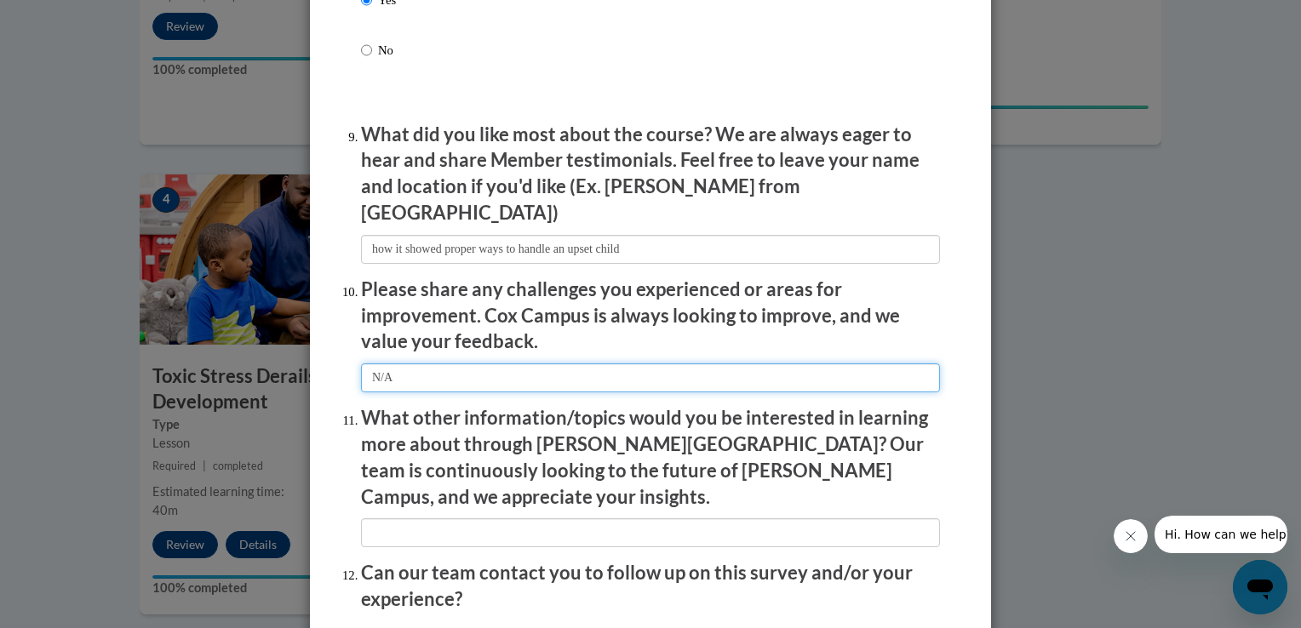
scroll to position [2799, 0]
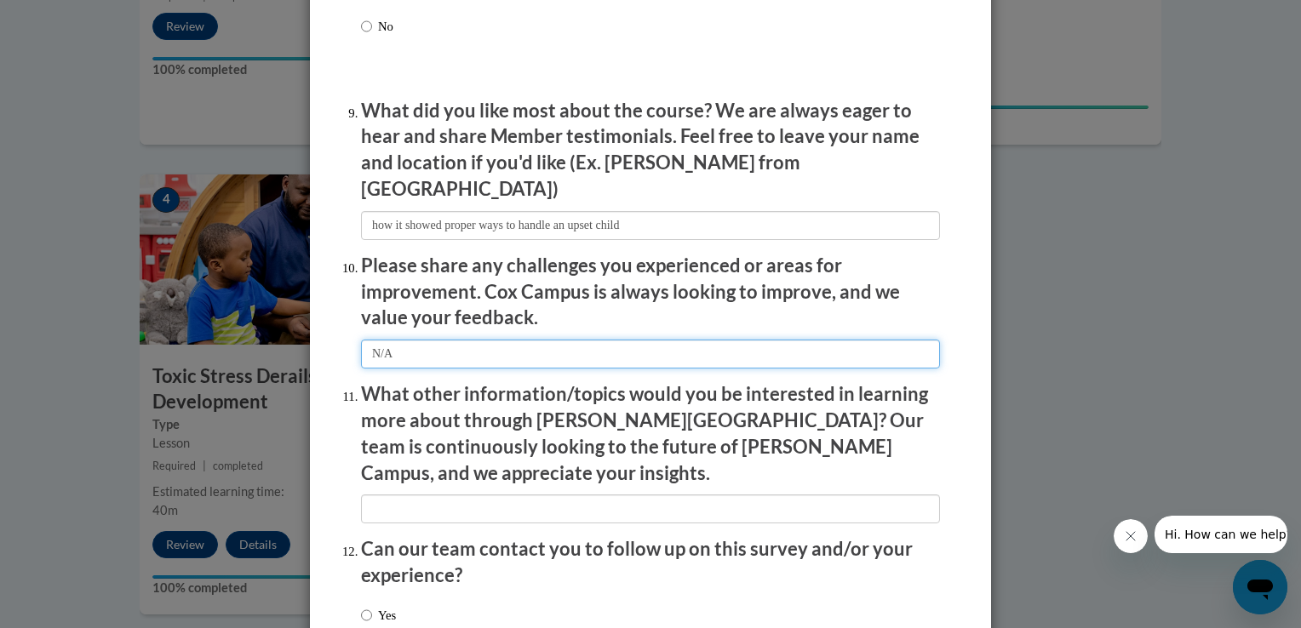
type input "N/A"
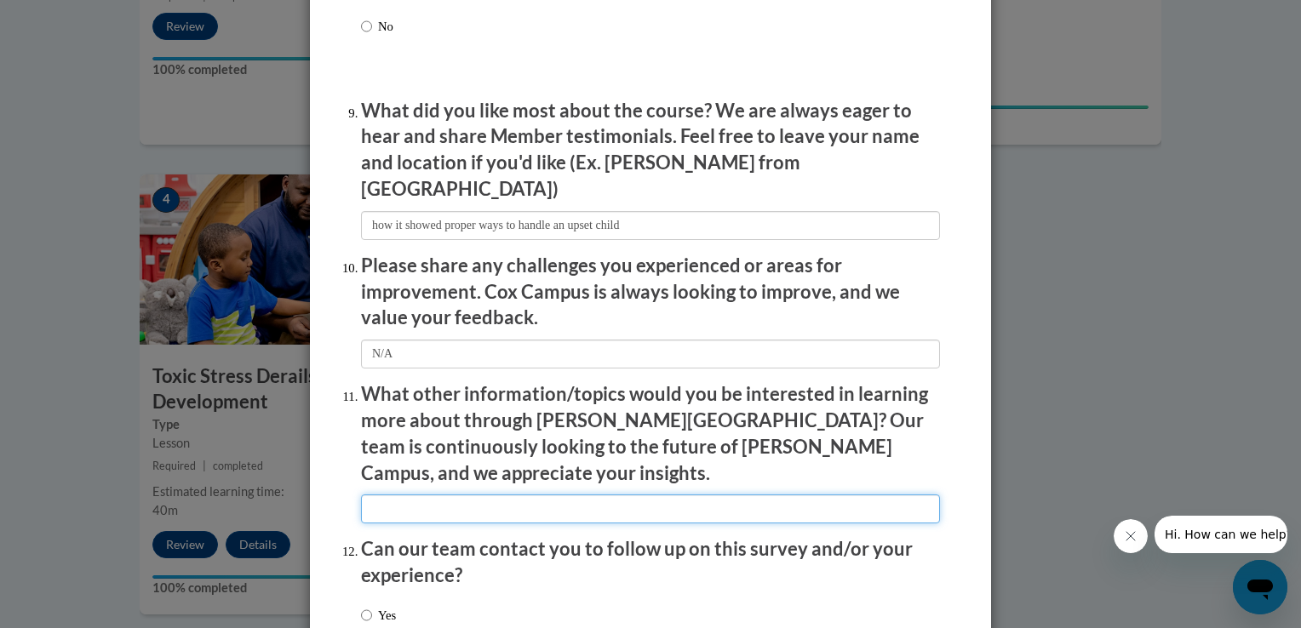
click at [388, 495] on input "textbox" at bounding box center [650, 509] width 579 height 29
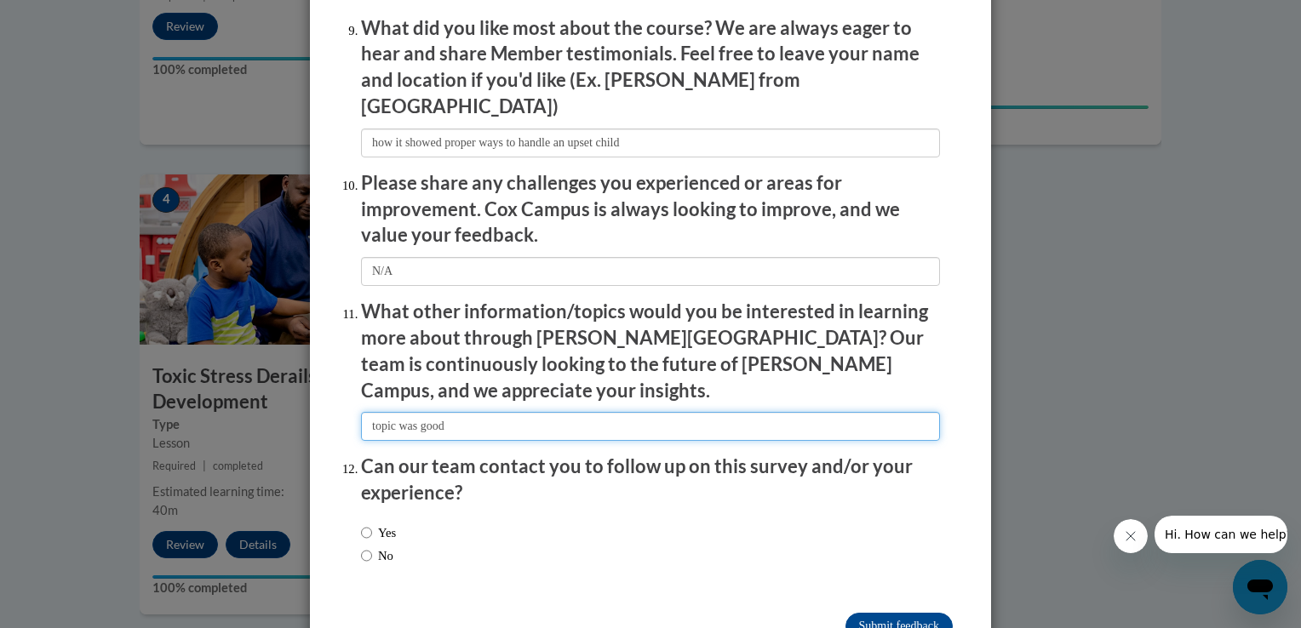
scroll to position [2882, 0]
type input "topic was good"
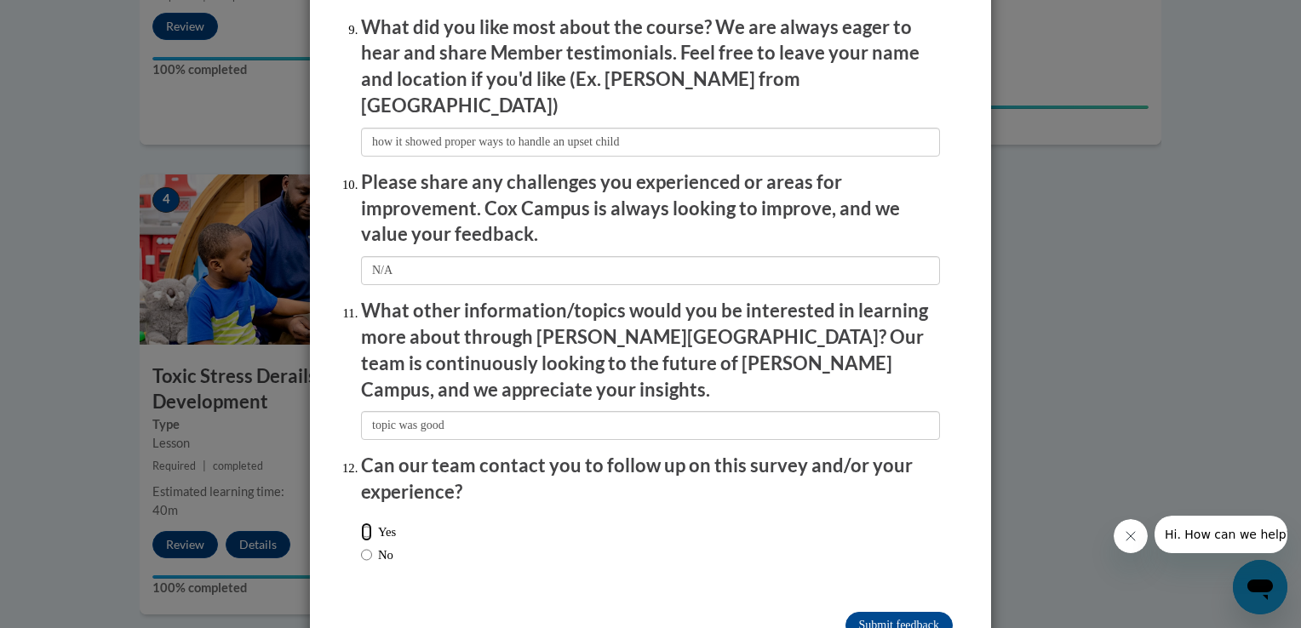
click at [363, 523] on input "Yes" at bounding box center [366, 532] width 11 height 19
radio input "true"
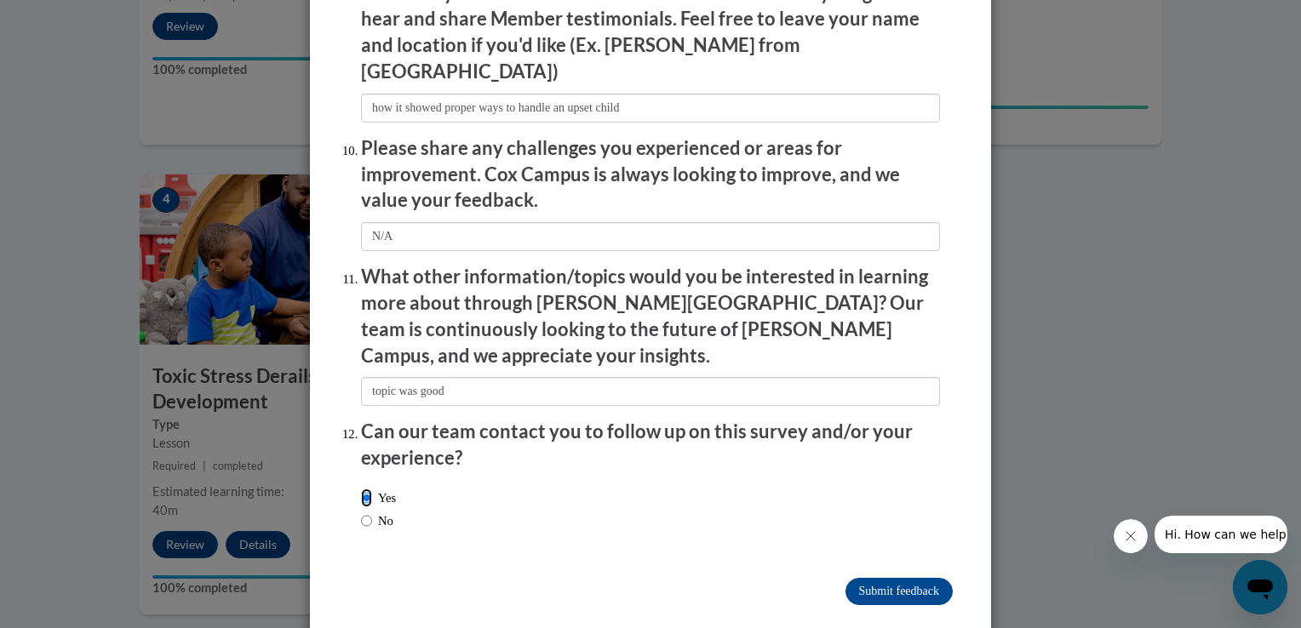
scroll to position [2915, 0]
click at [875, 579] on input "Submit feedback" at bounding box center [898, 592] width 107 height 27
